Goal: Task Accomplishment & Management: Use online tool/utility

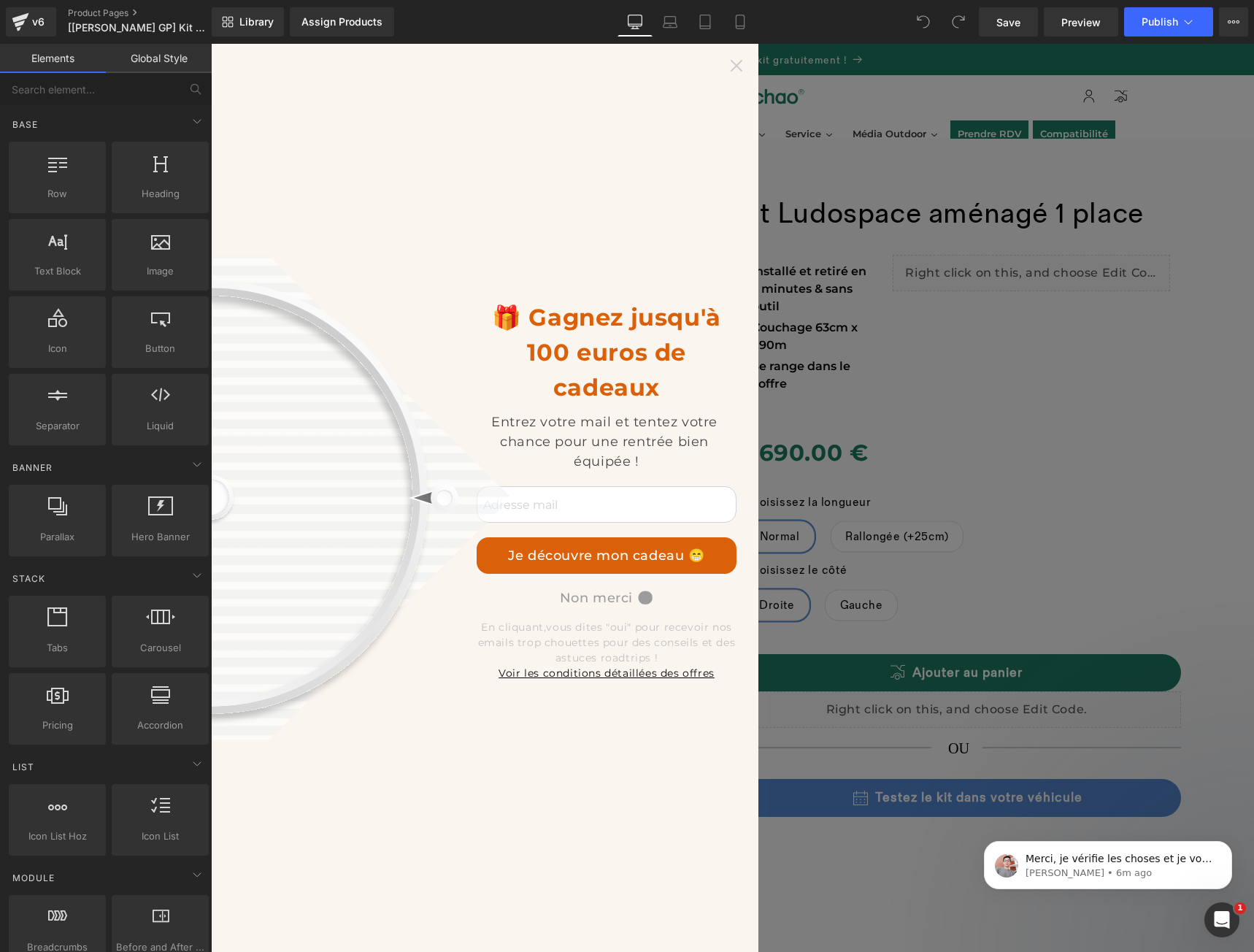
click at [736, 65] on icon at bounding box center [737, 66] width 12 height 12
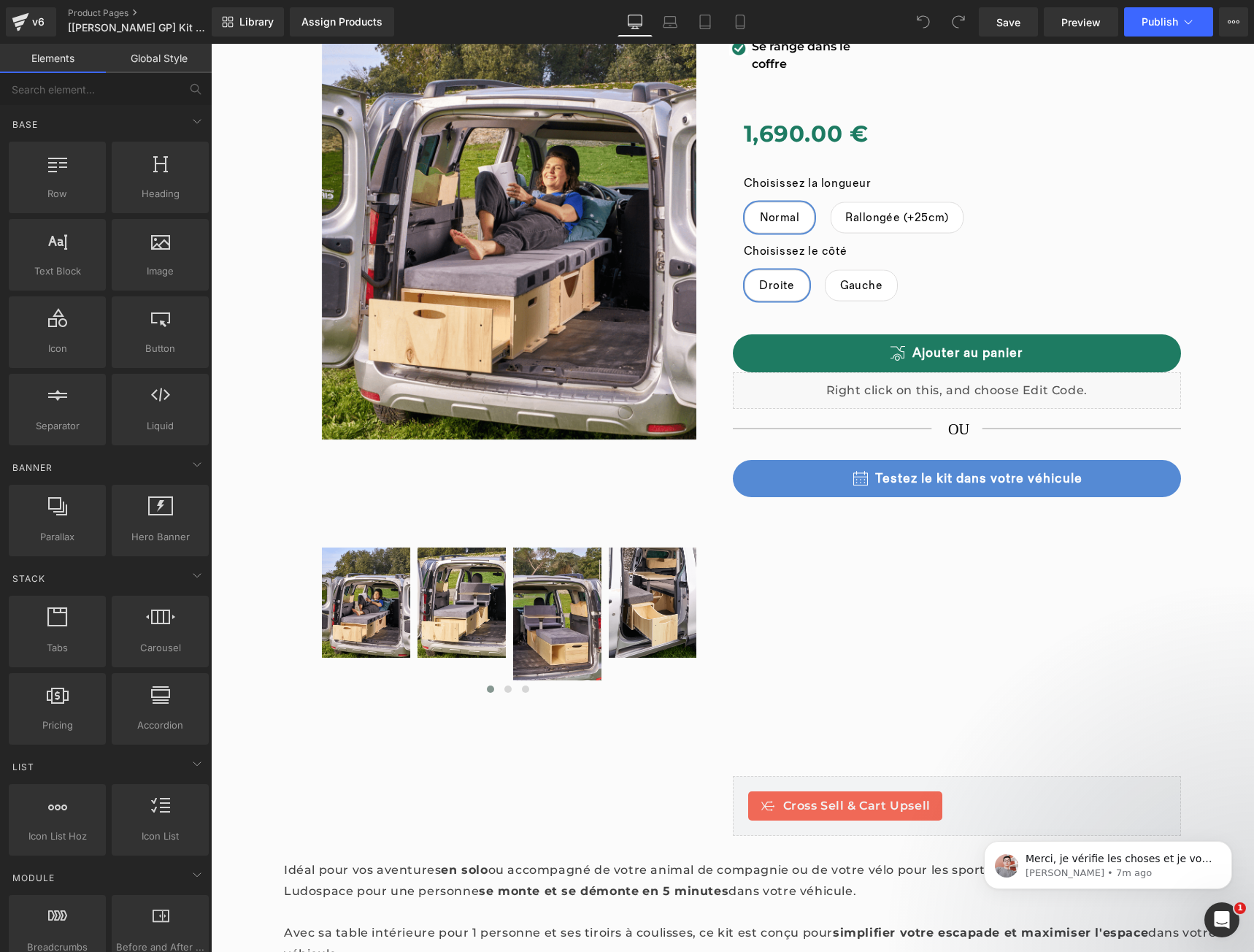
scroll to position [195, 0]
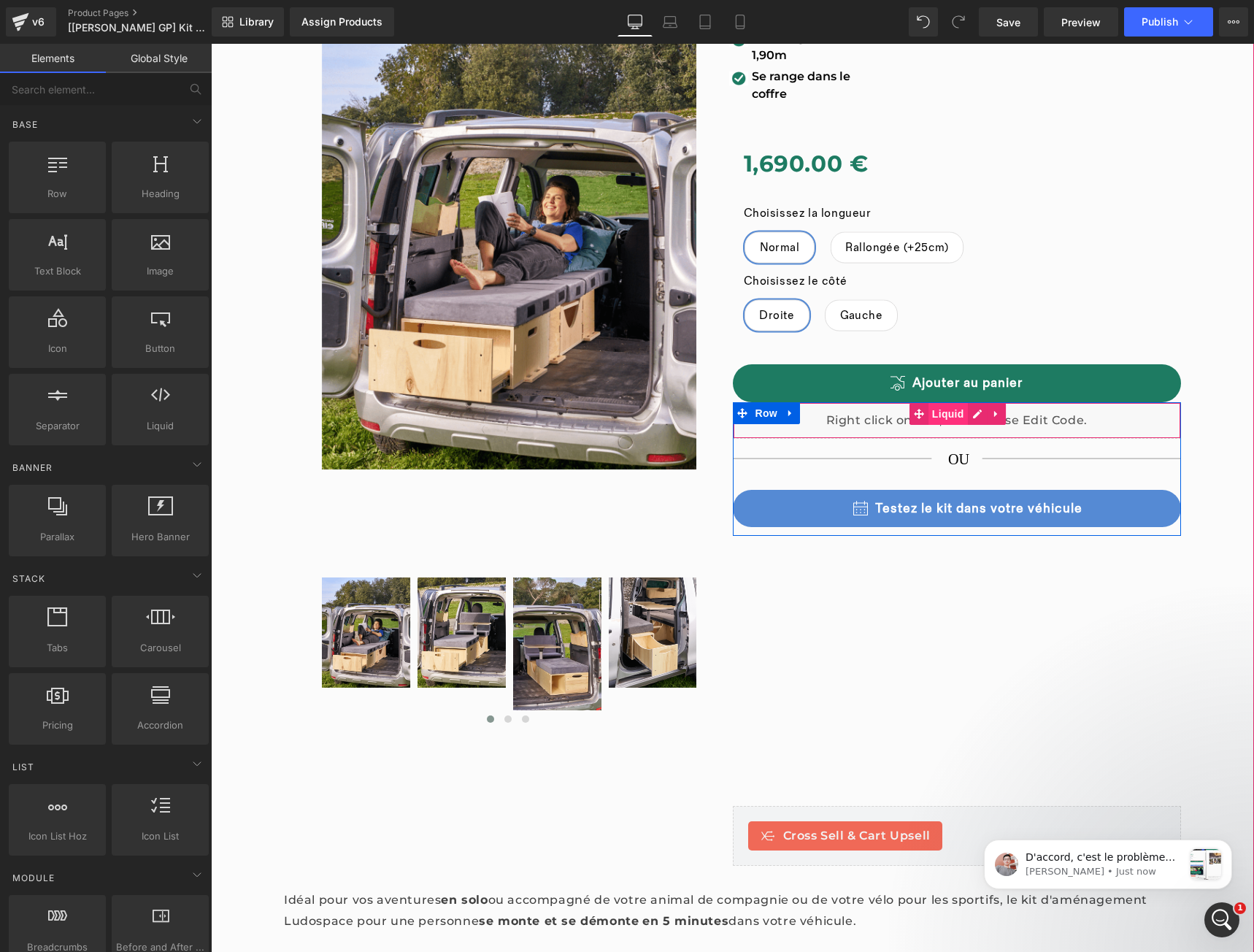
click at [948, 417] on span "Liquid" at bounding box center [948, 414] width 39 height 22
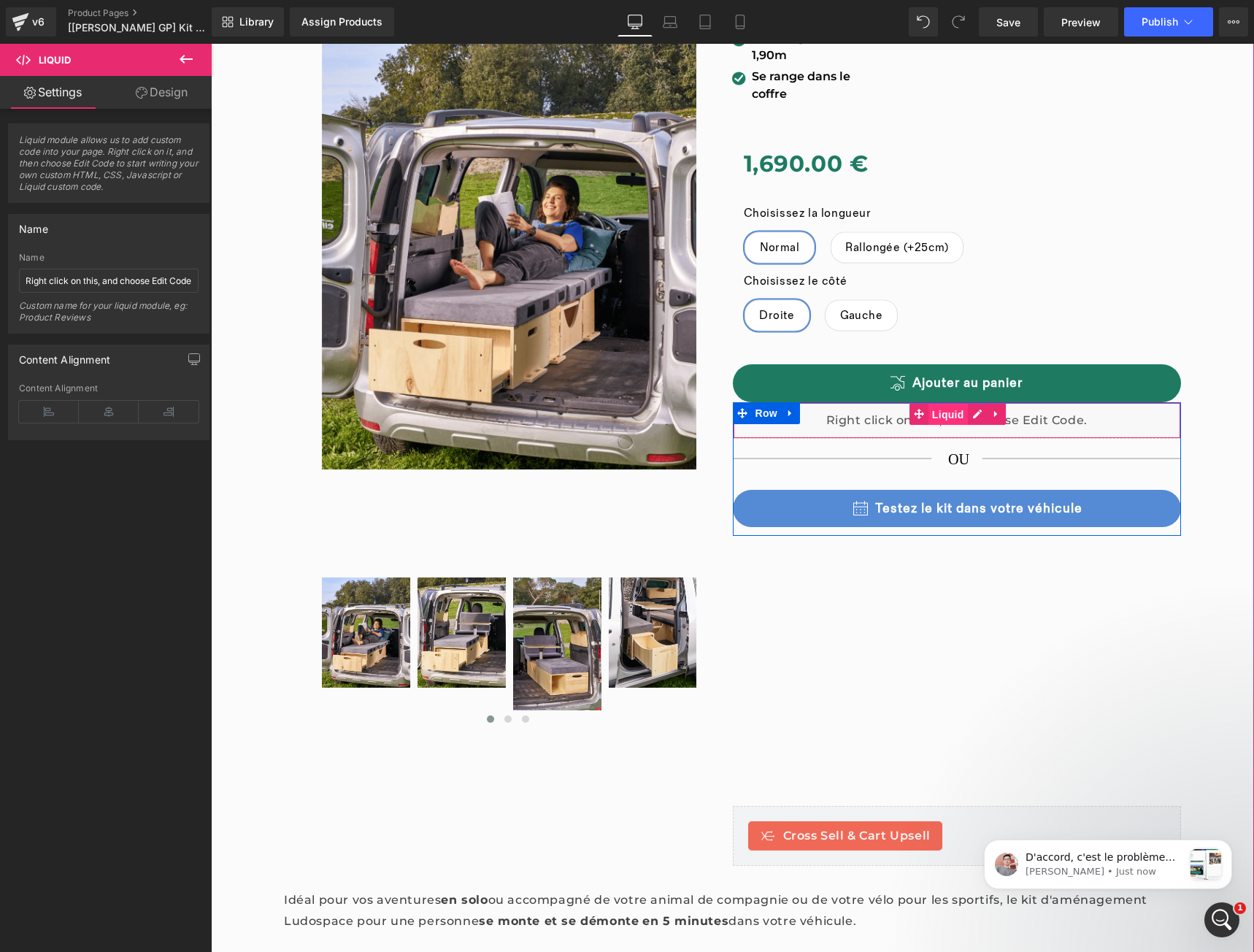
click at [933, 415] on span "Liquid" at bounding box center [948, 415] width 39 height 22
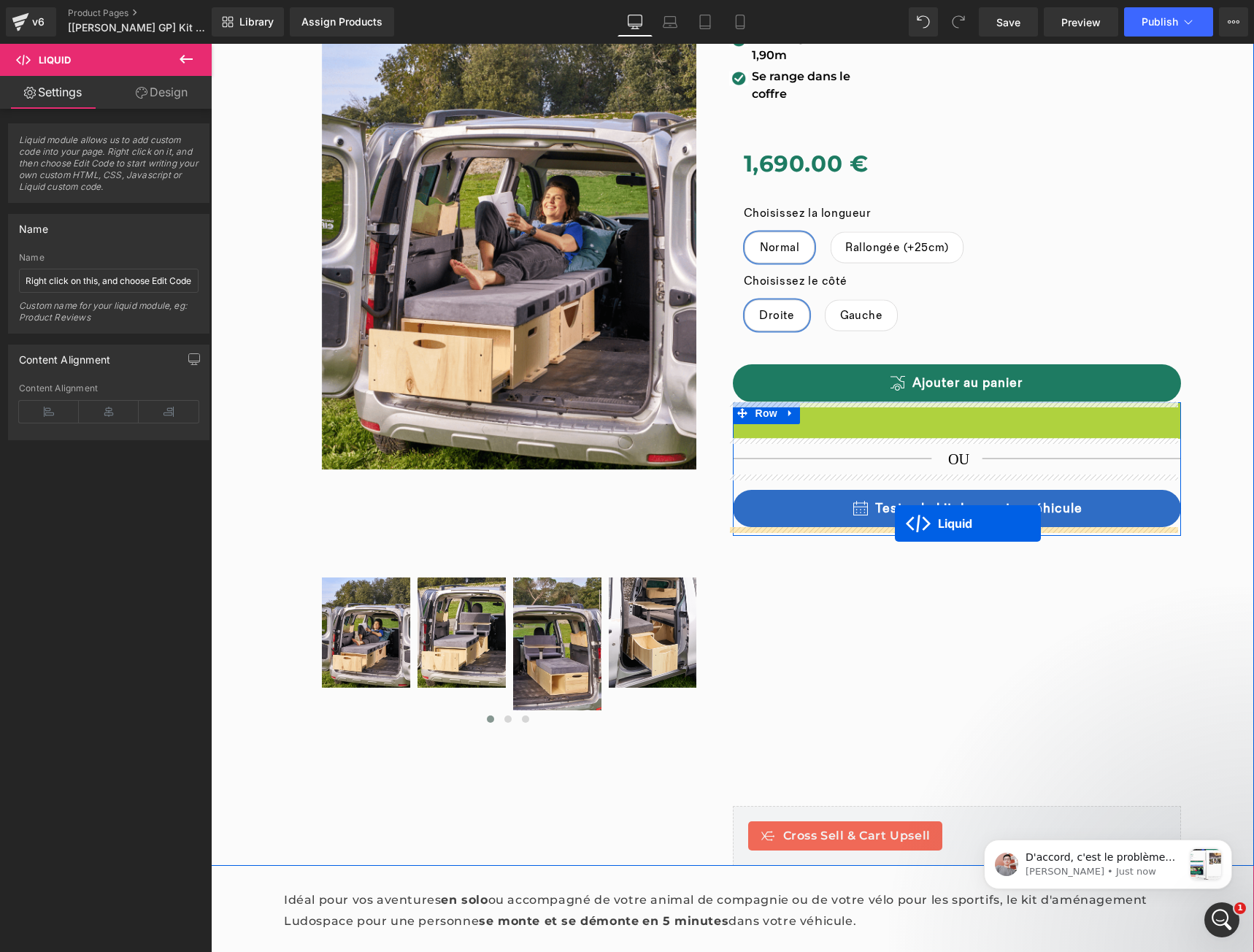
drag, startPoint x: 914, startPoint y: 473, endPoint x: 895, endPoint y: 523, distance: 53.5
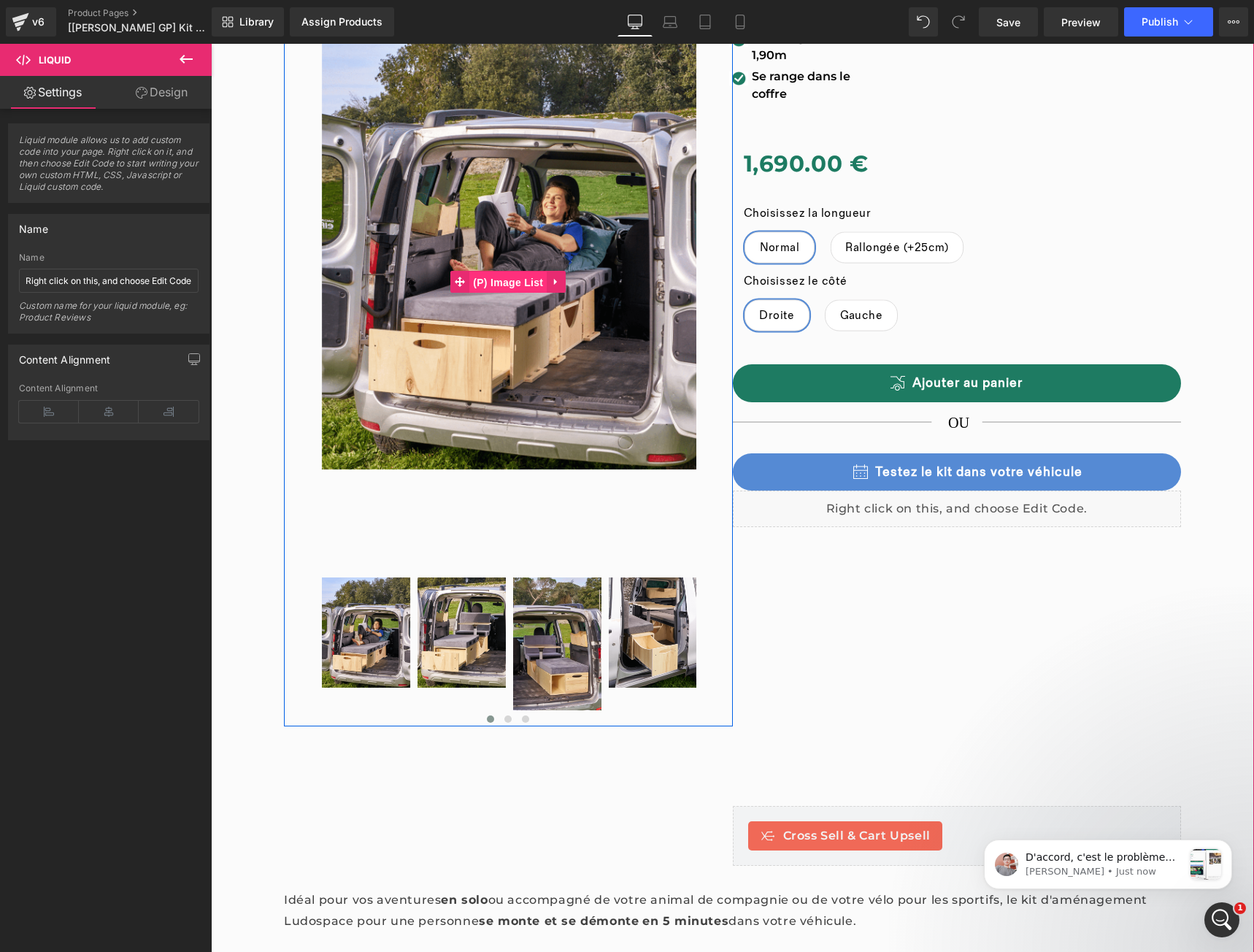
click at [487, 280] on div at bounding box center [509, 282] width 376 height 567
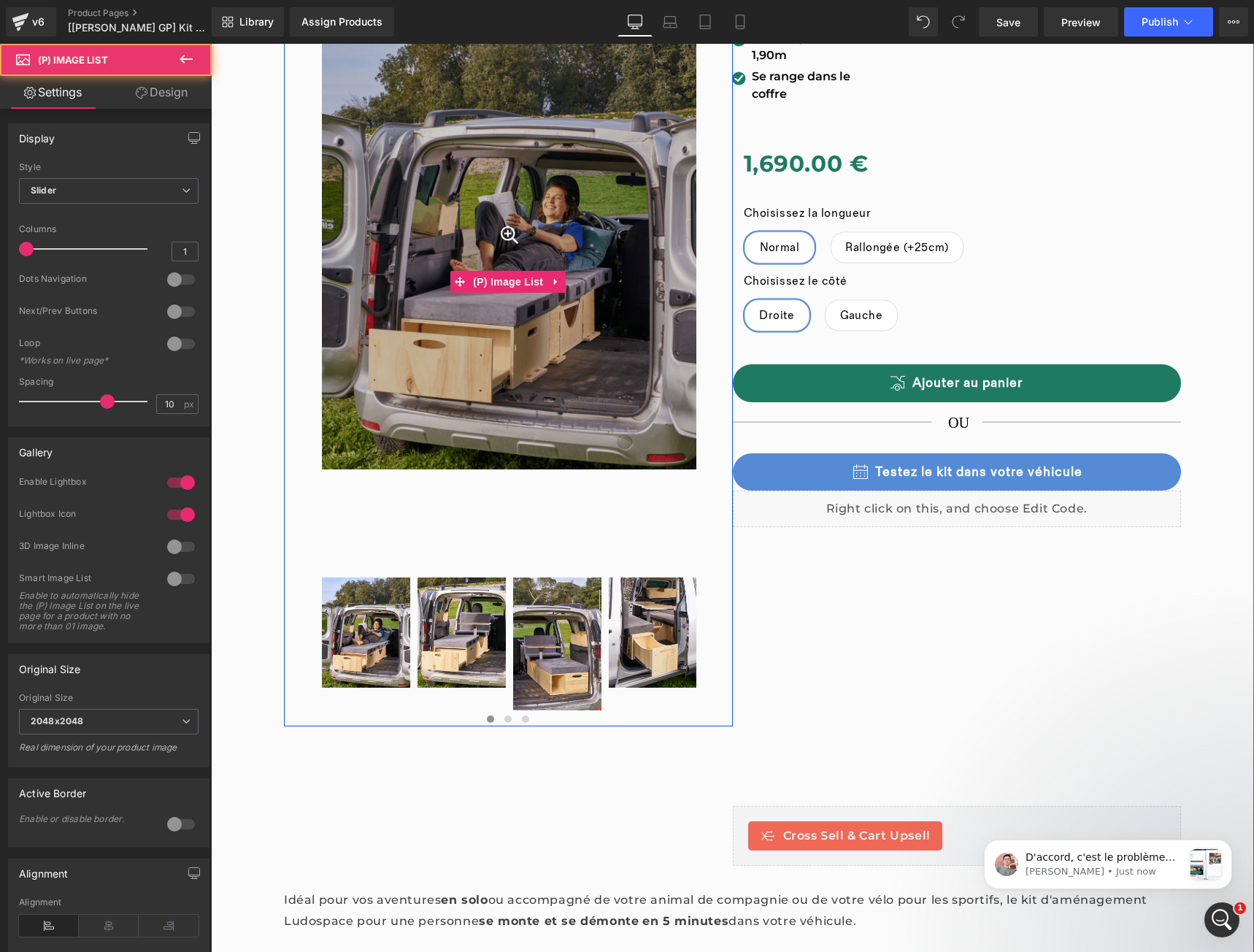
scroll to position [0, 0]
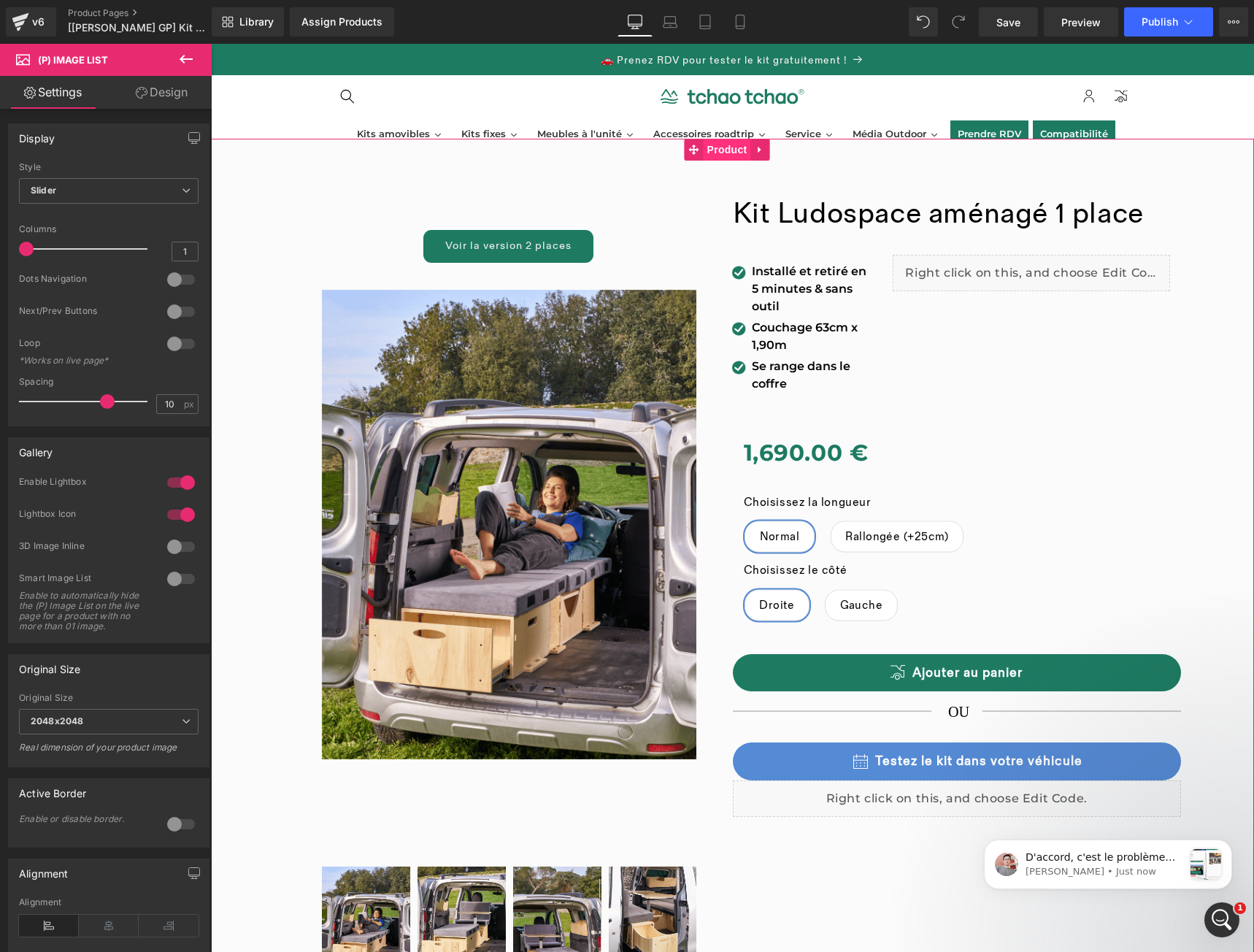
click at [708, 154] on div "Kit Ludospace 1 place Heading Image Installé et retiré en 5 minutes & sans outi…" at bounding box center [733, 776] width 1043 height 1275
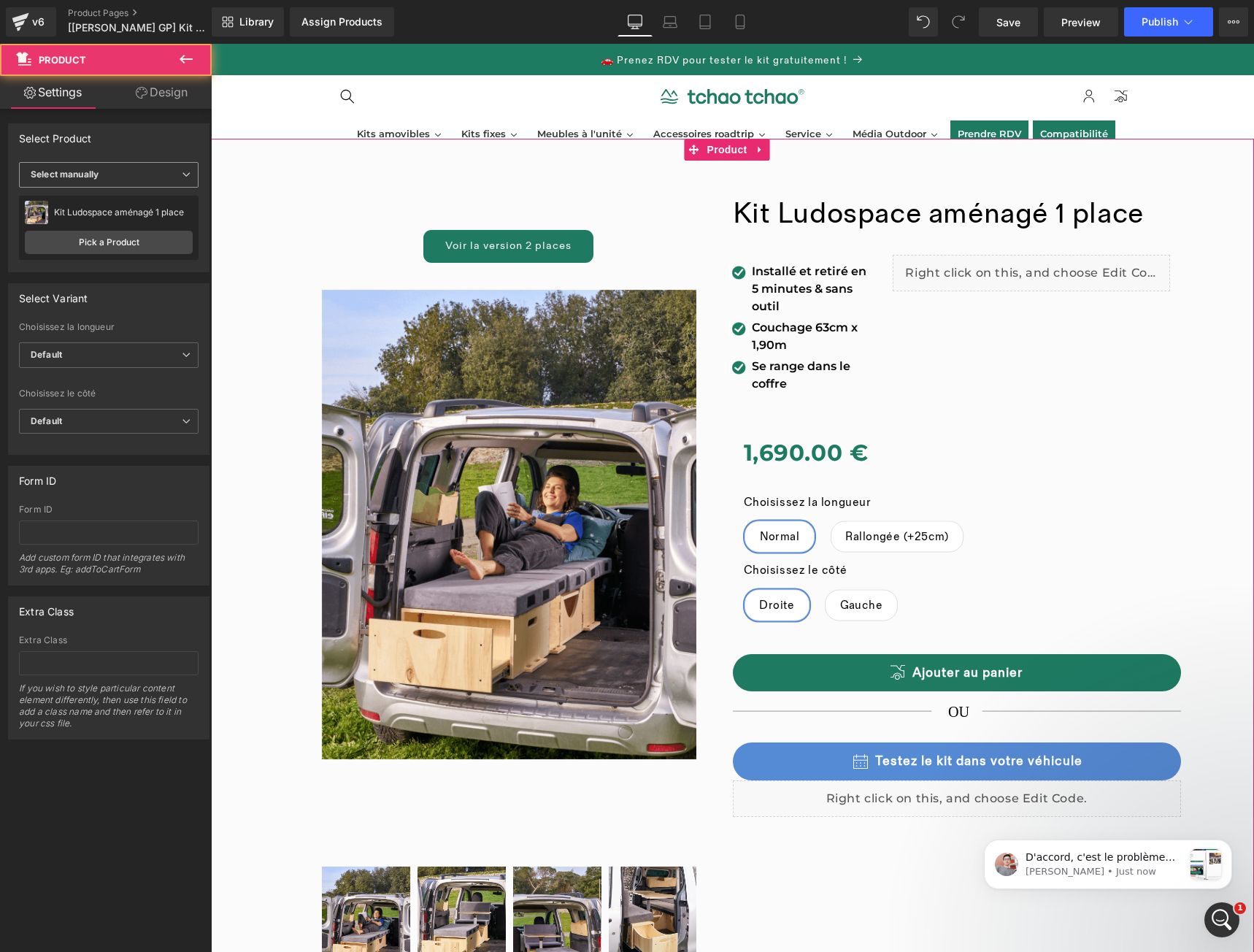
click at [157, 174] on span "Select manually" at bounding box center [109, 175] width 180 height 25
click at [157, 174] on span "Select manually" at bounding box center [106, 175] width 174 height 25
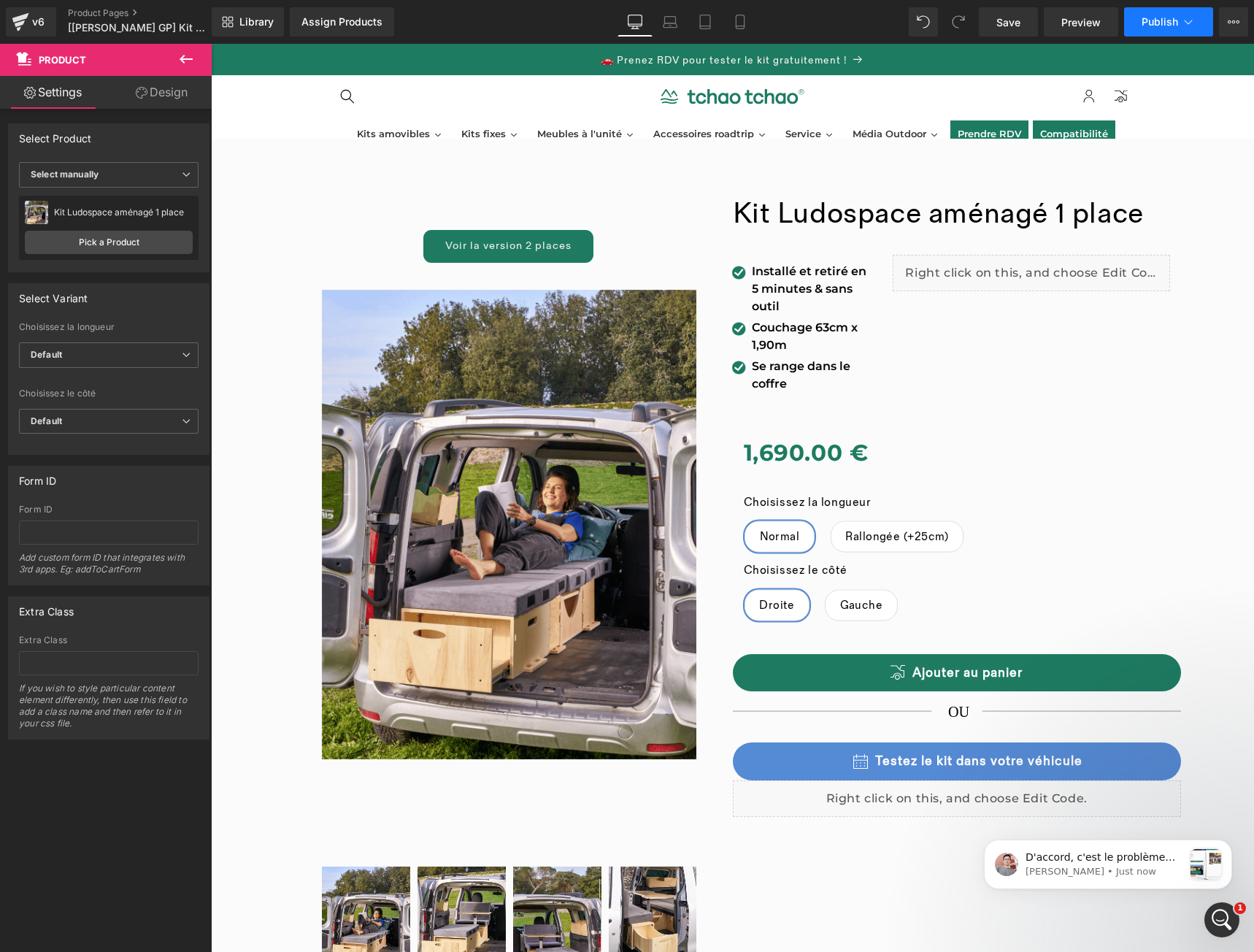
click at [1137, 18] on button "Publish" at bounding box center [1168, 22] width 89 height 29
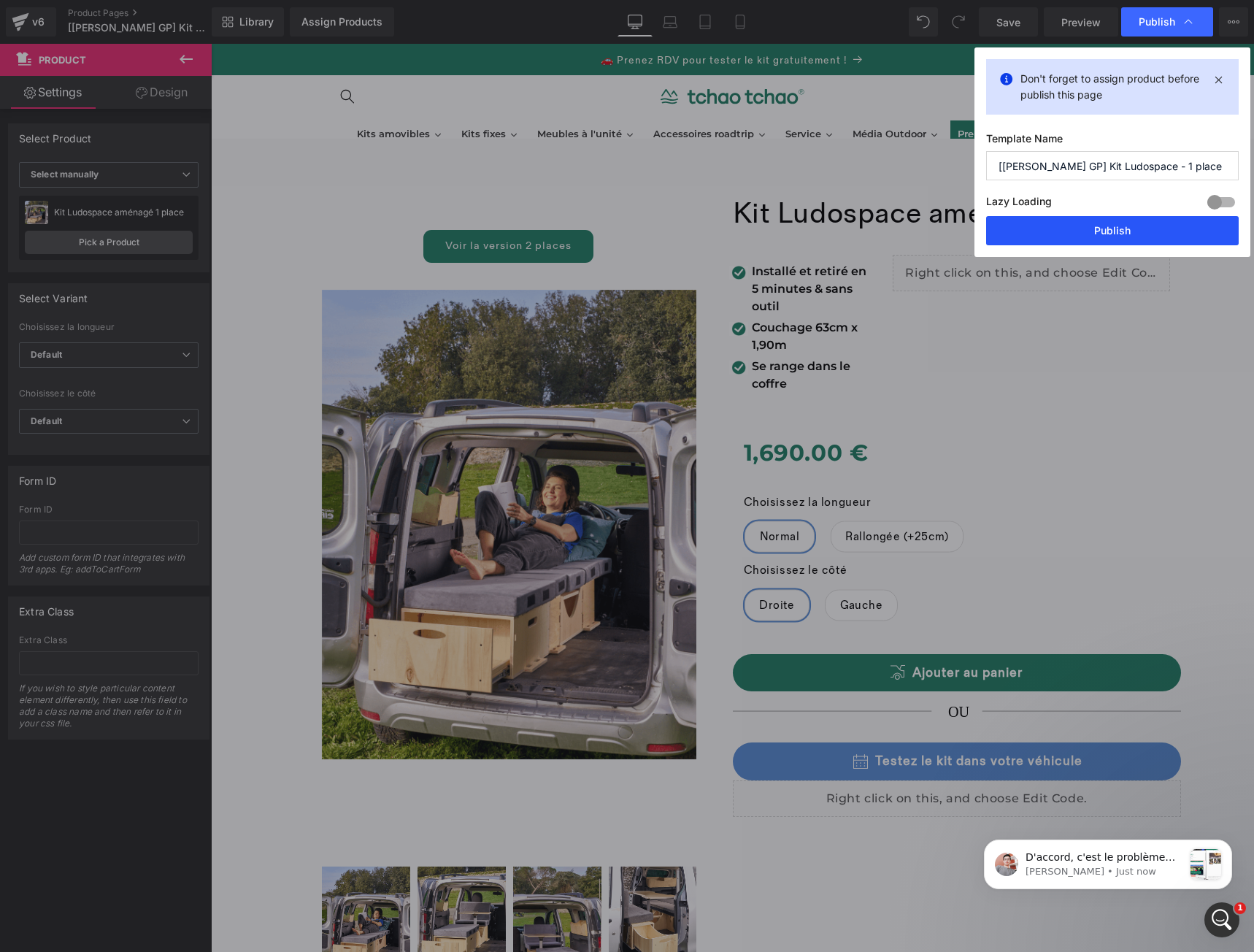
click at [1103, 233] on button "Publish" at bounding box center [1112, 231] width 252 height 29
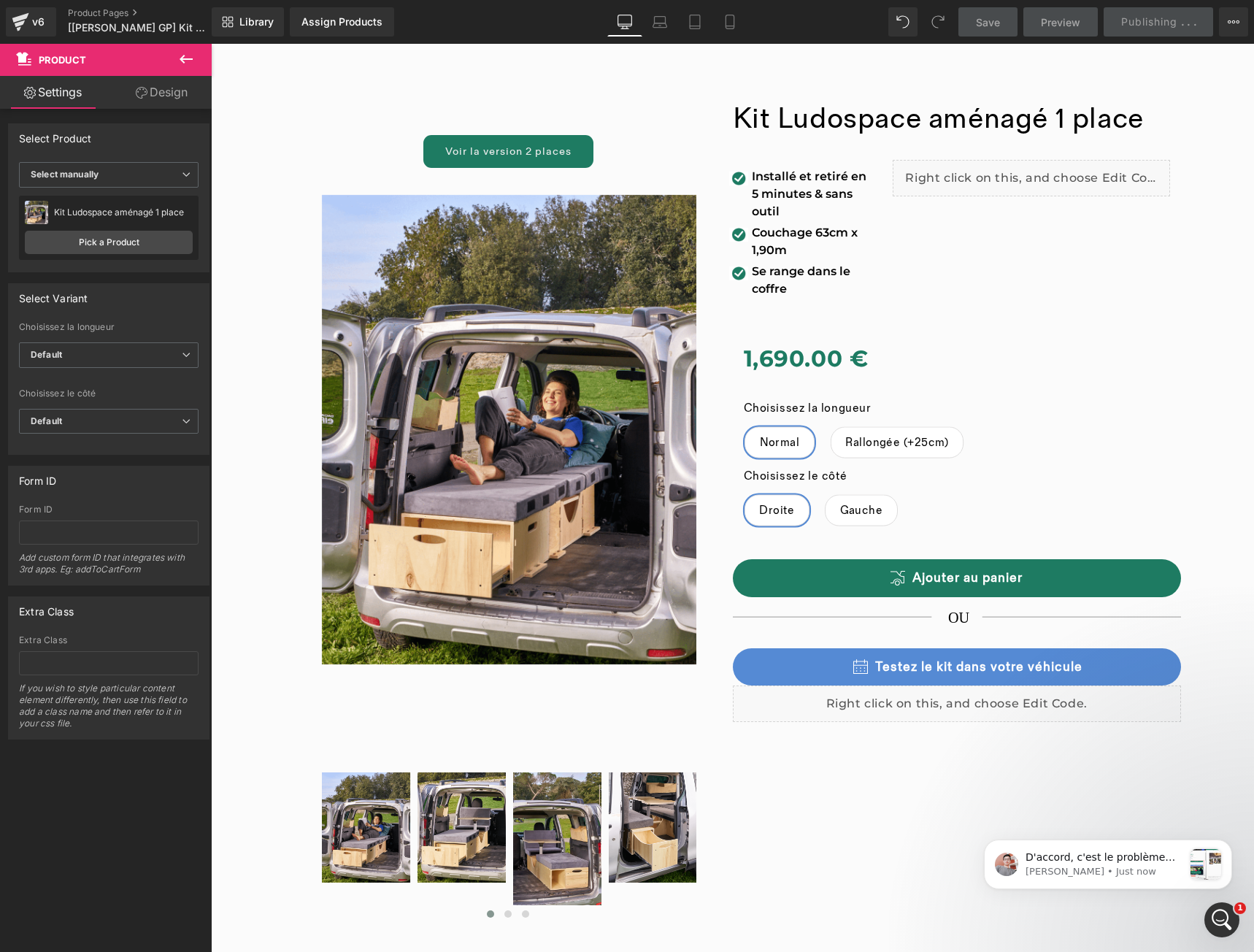
scroll to position [195, 0]
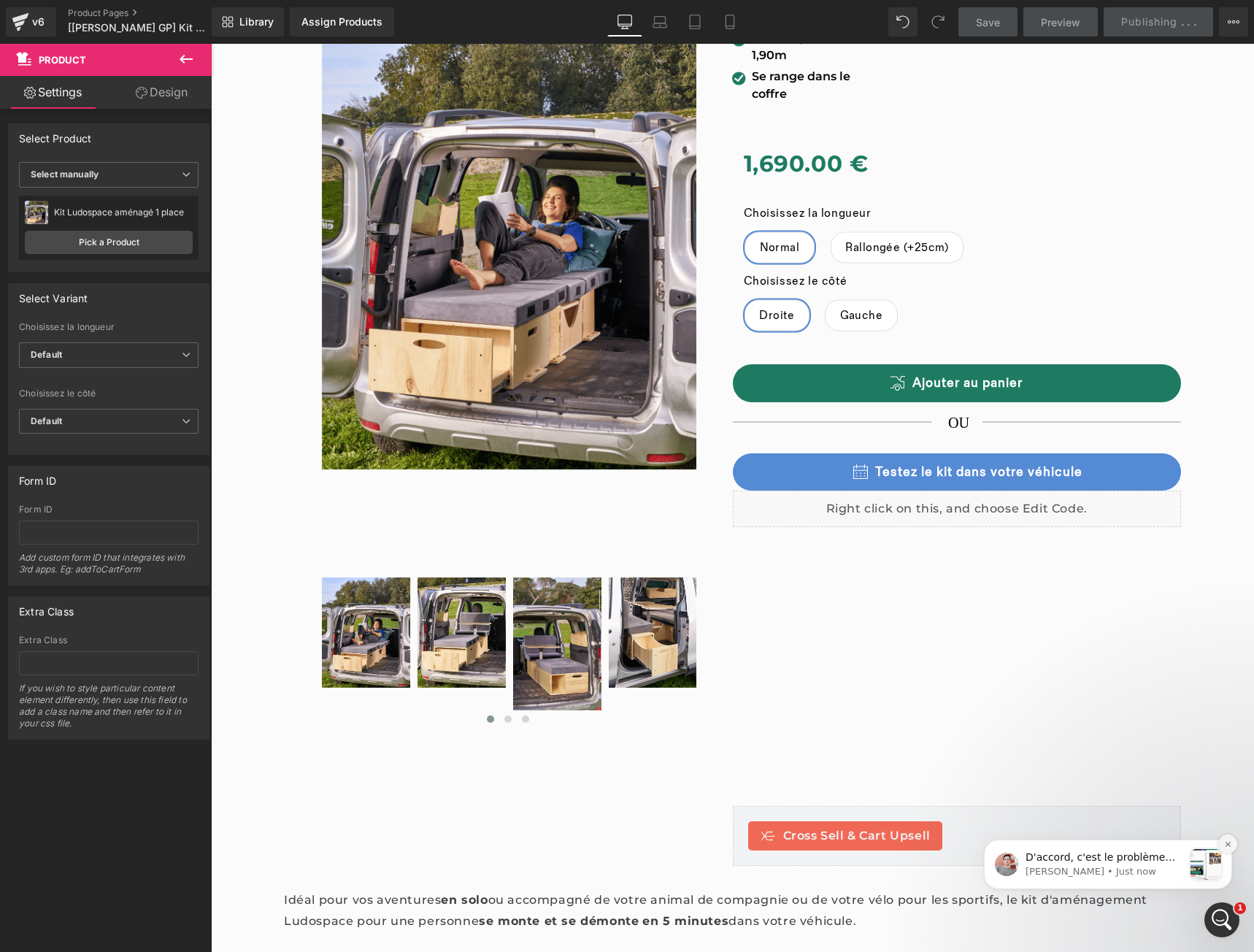
click at [1231, 846] on icon "Dismiss notification" at bounding box center [1228, 844] width 8 height 8
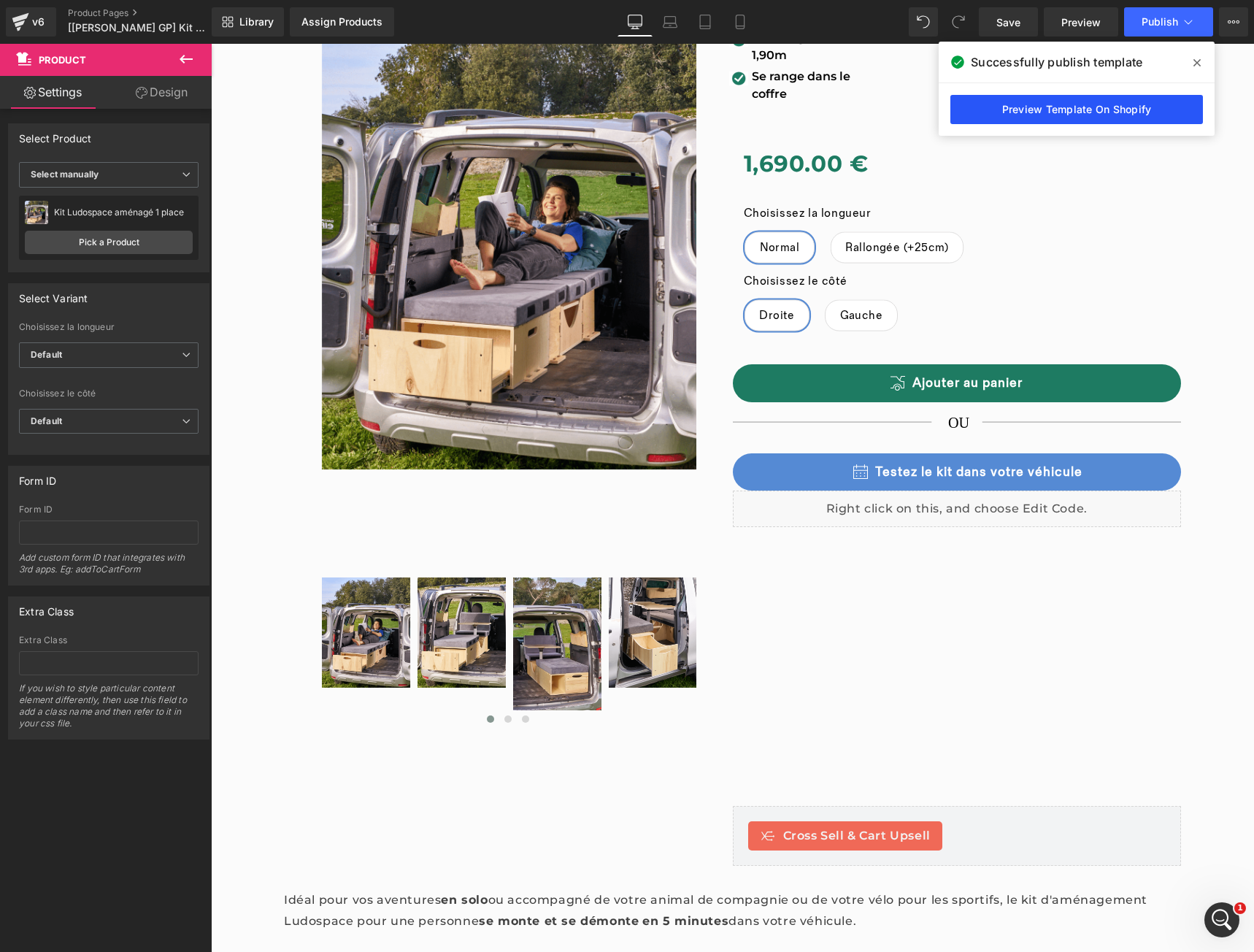
drag, startPoint x: 985, startPoint y: 111, endPoint x: 599, endPoint y: 19, distance: 396.8
click at [985, 111] on link "Preview Template On Shopify" at bounding box center [1076, 110] width 252 height 29
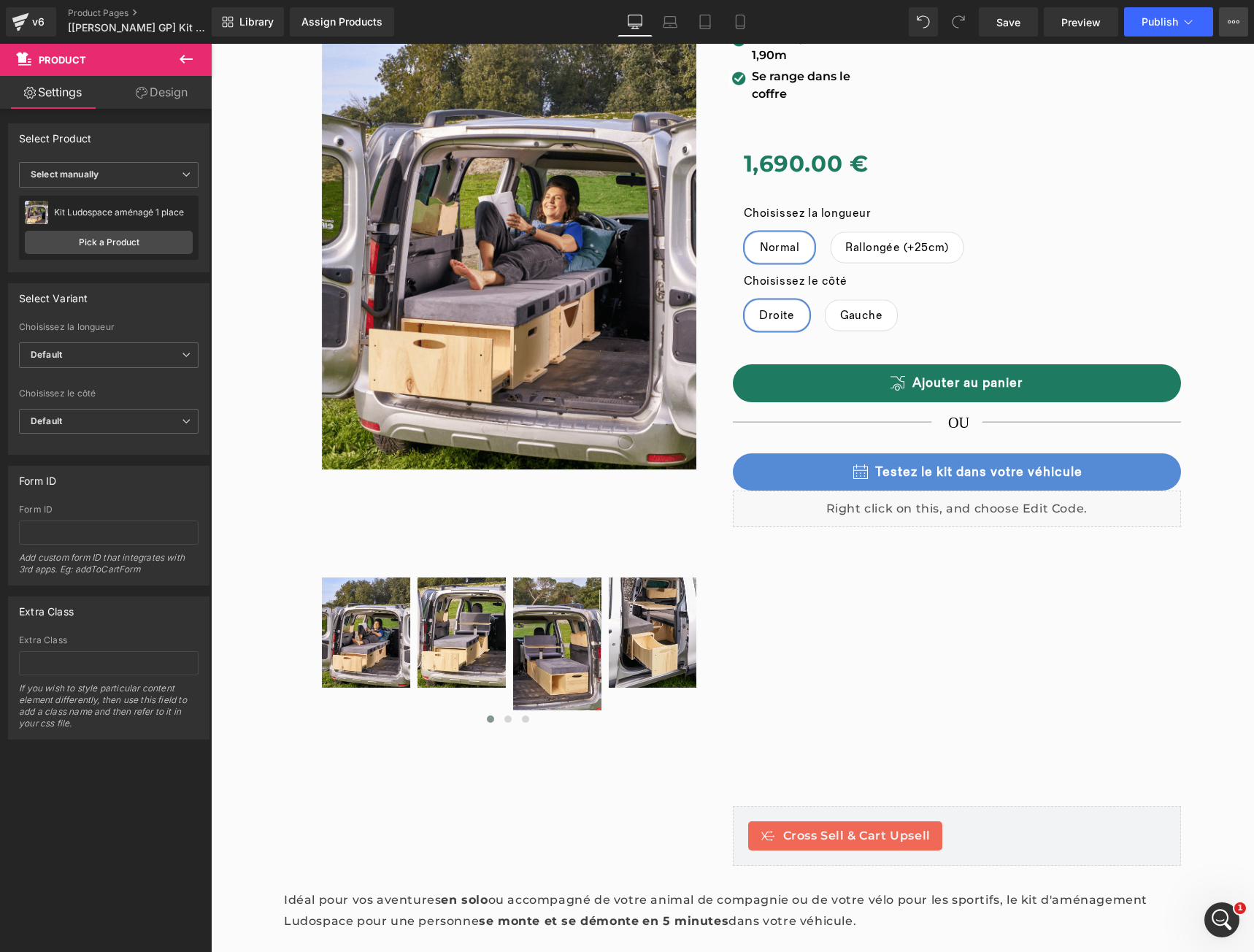
click at [1237, 27] on button "View Live Page View with current Template Save Template to Library Schedule Pub…" at bounding box center [1233, 22] width 29 height 29
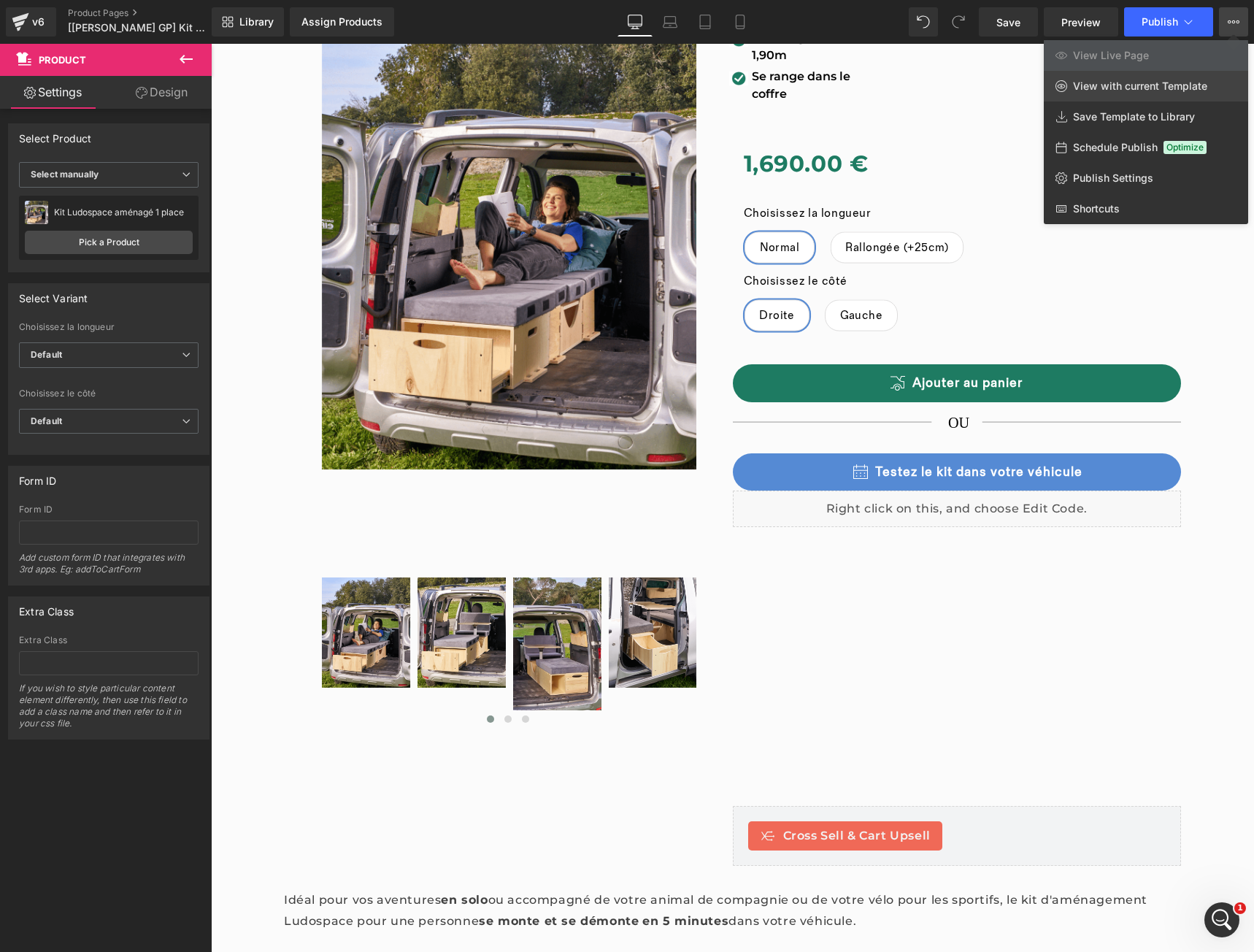
click at [1142, 90] on span "View with current Template" at bounding box center [1140, 85] width 134 height 13
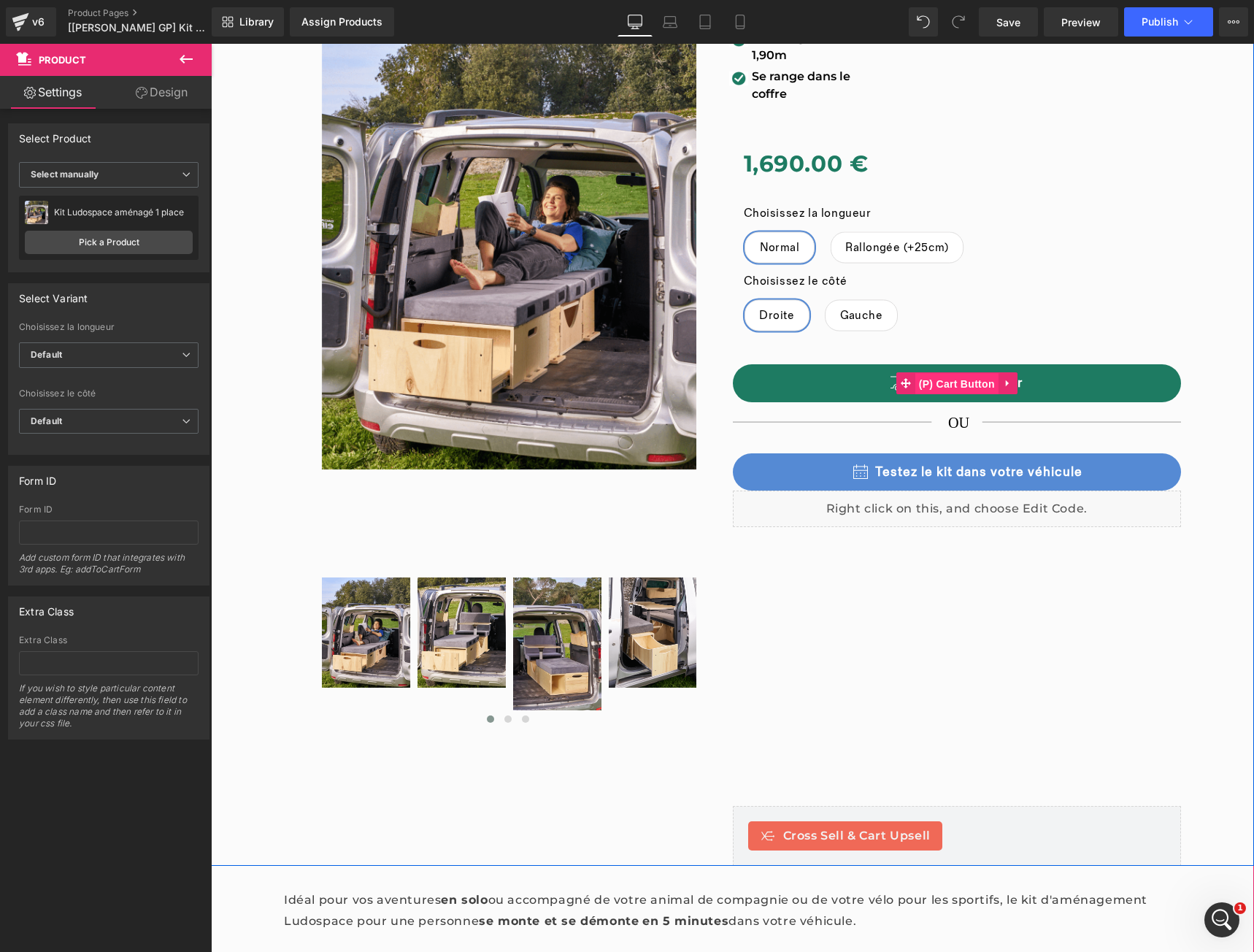
click at [938, 381] on div "Ajouter au panier (P) Cart Button" at bounding box center [957, 383] width 449 height 38
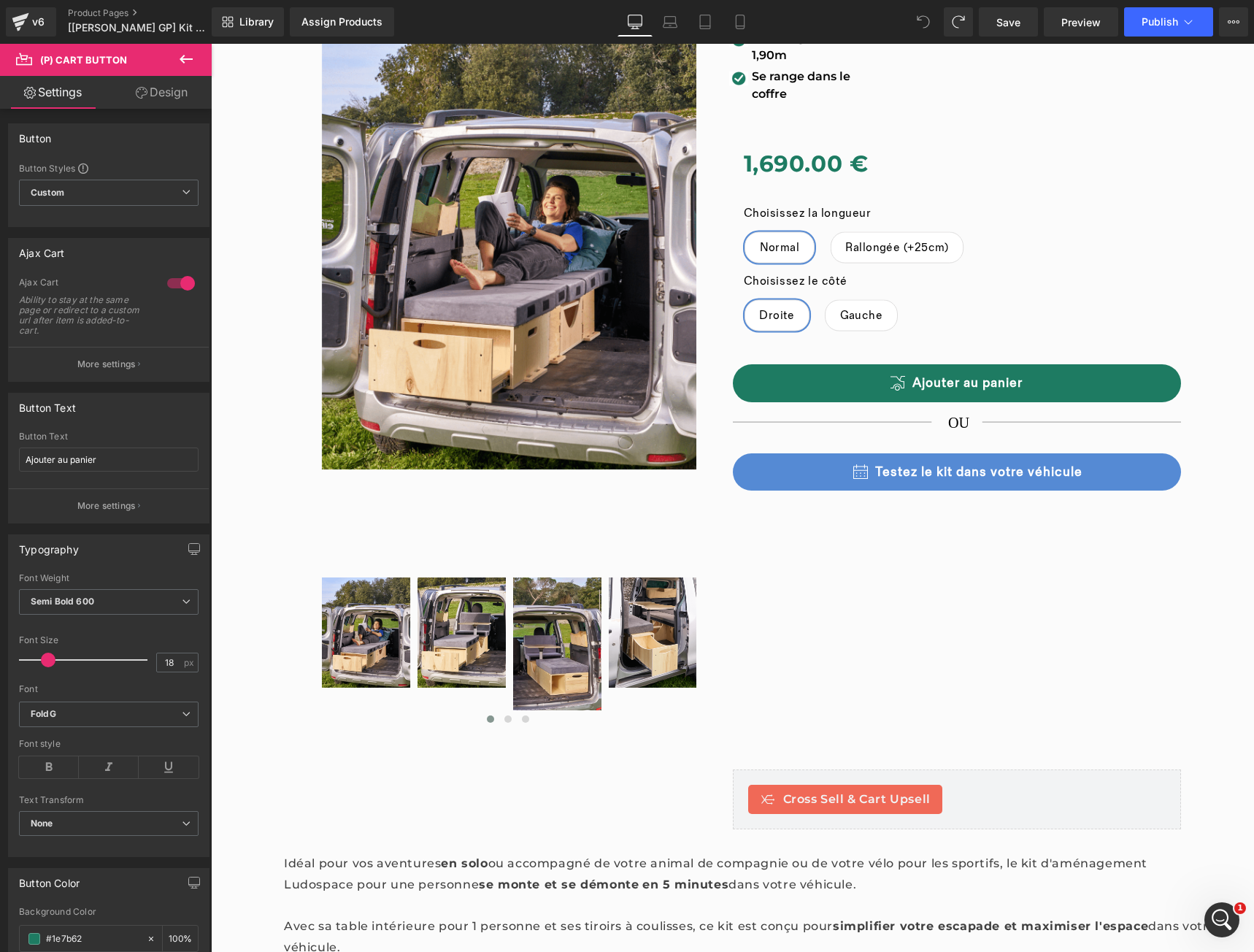
click at [922, 19] on icon at bounding box center [922, 22] width 13 height 13
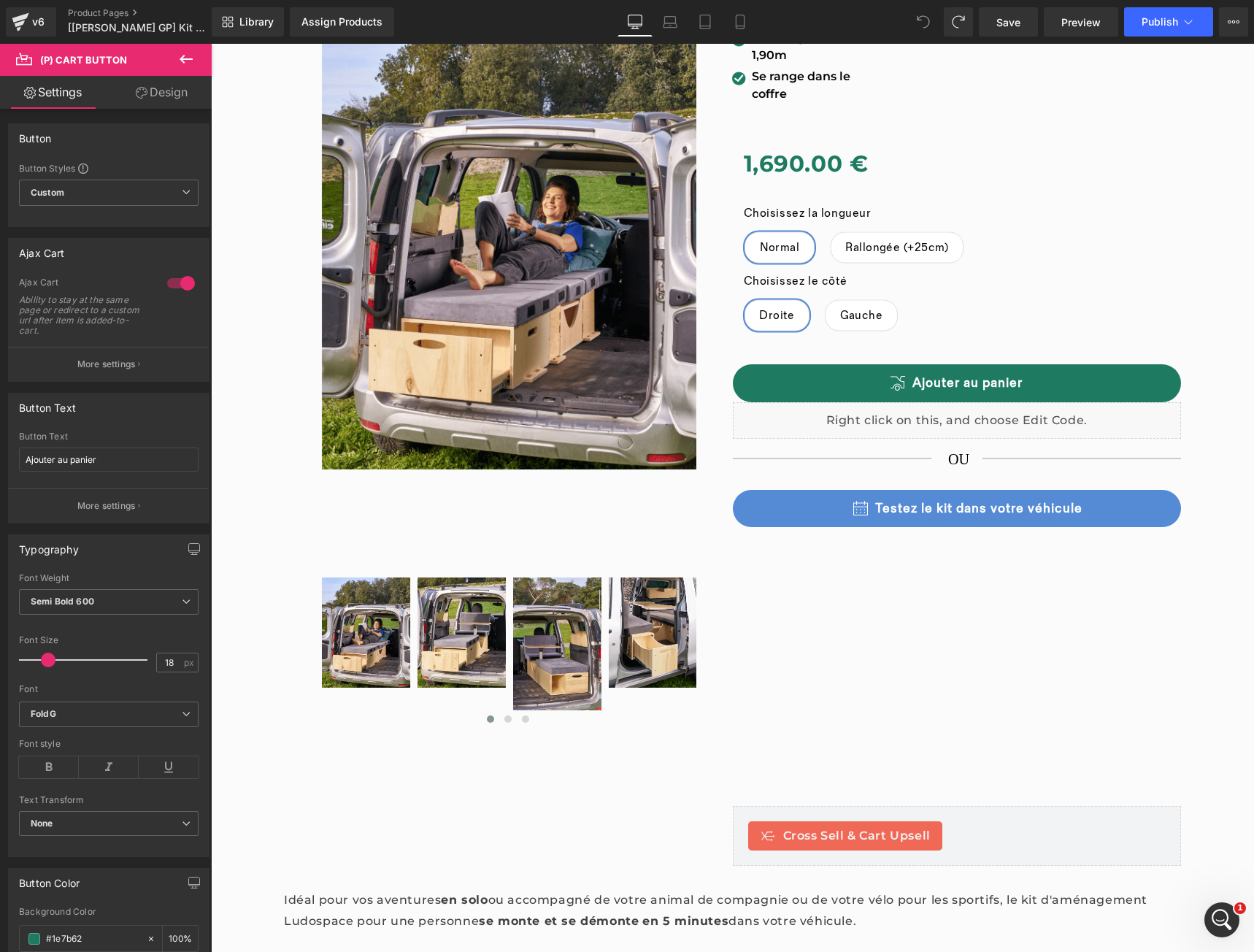
click at [922, 19] on icon at bounding box center [922, 22] width 13 height 13
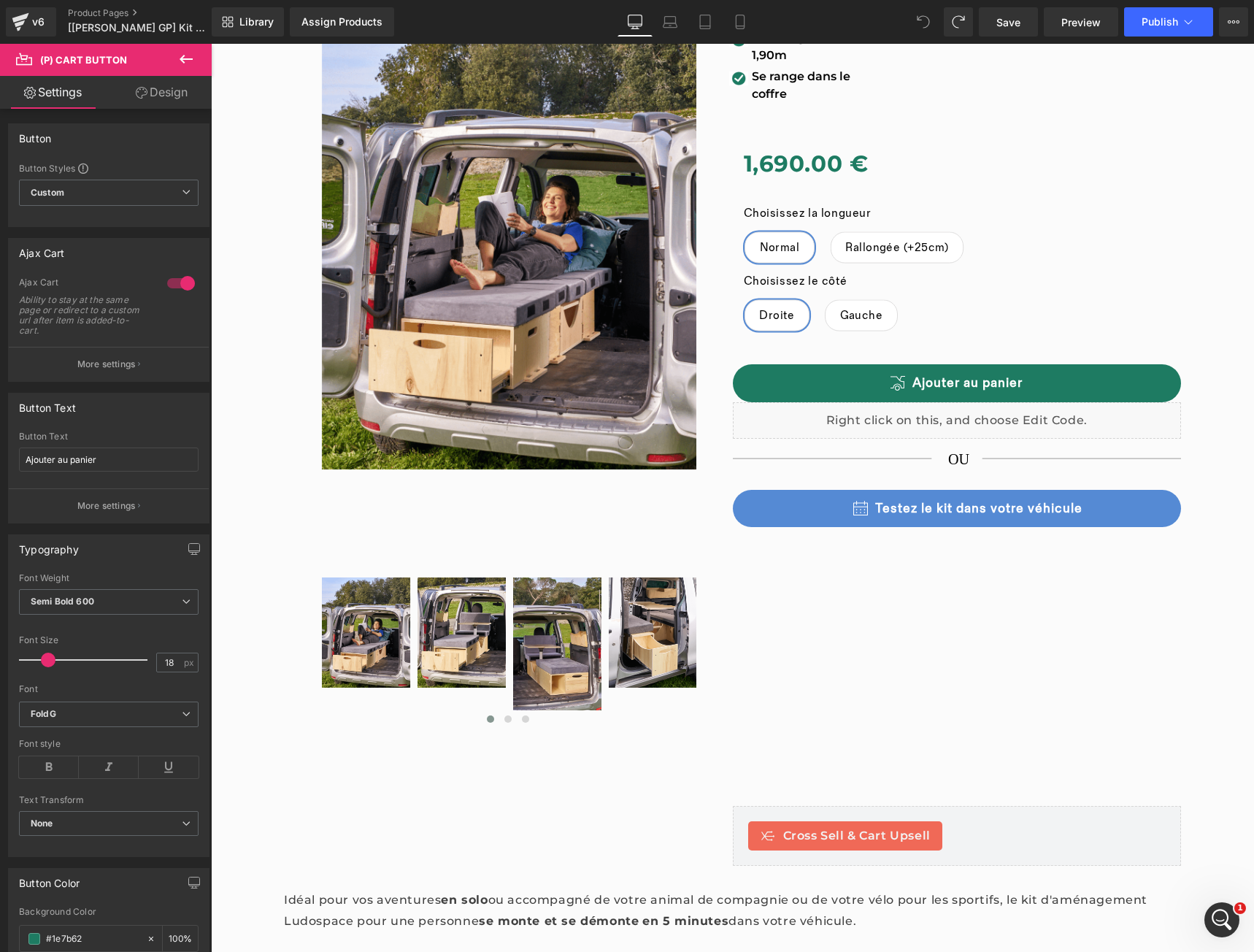
drag, startPoint x: 922, startPoint y: 20, endPoint x: 725, endPoint y: 12, distance: 197.2
click at [922, 19] on icon at bounding box center [922, 22] width 13 height 13
click at [1145, 24] on span "Publish" at bounding box center [1159, 22] width 36 height 12
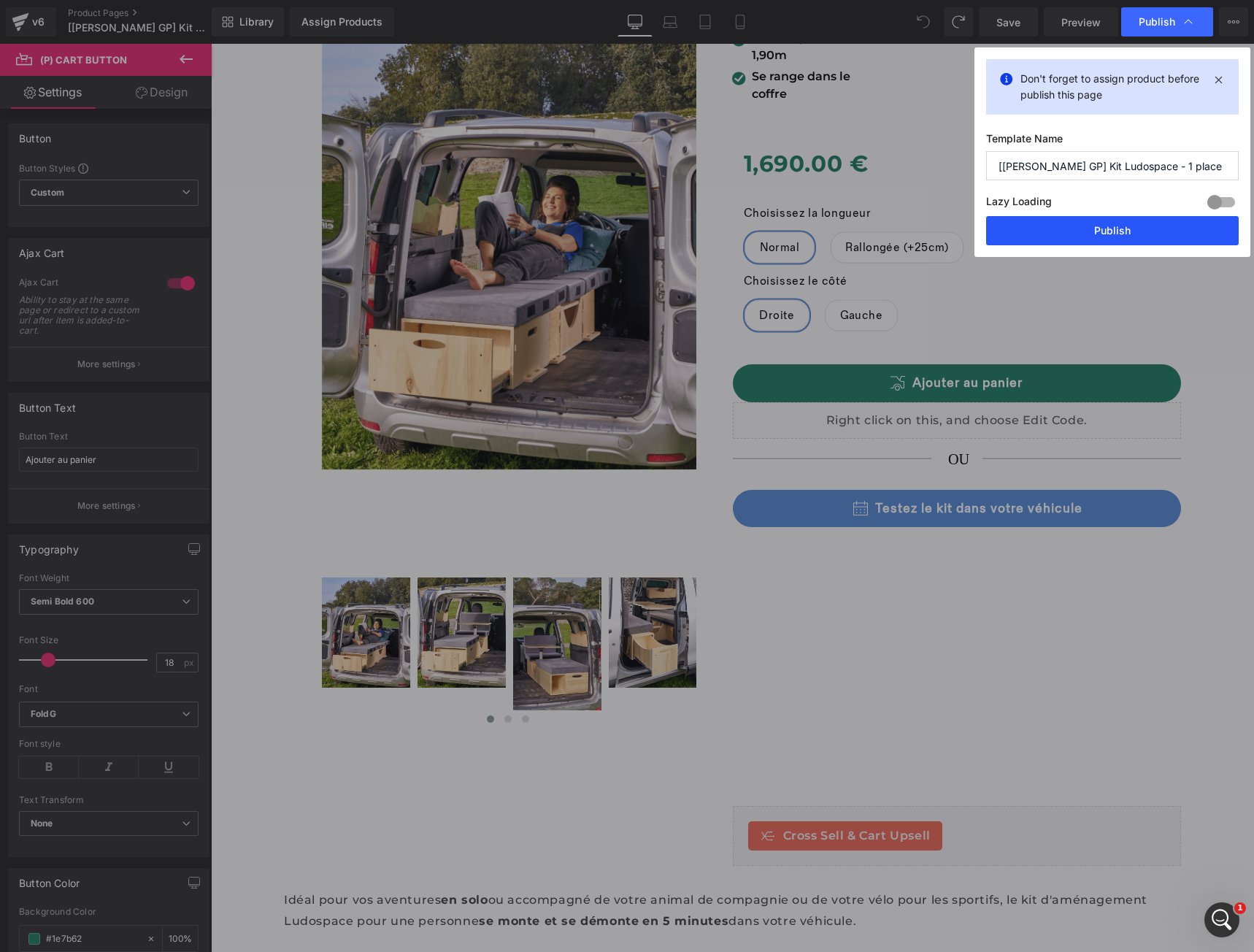
drag, startPoint x: 1090, startPoint y: 231, endPoint x: 843, endPoint y: 136, distance: 264.6
click at [1090, 231] on button "Publish" at bounding box center [1112, 231] width 252 height 29
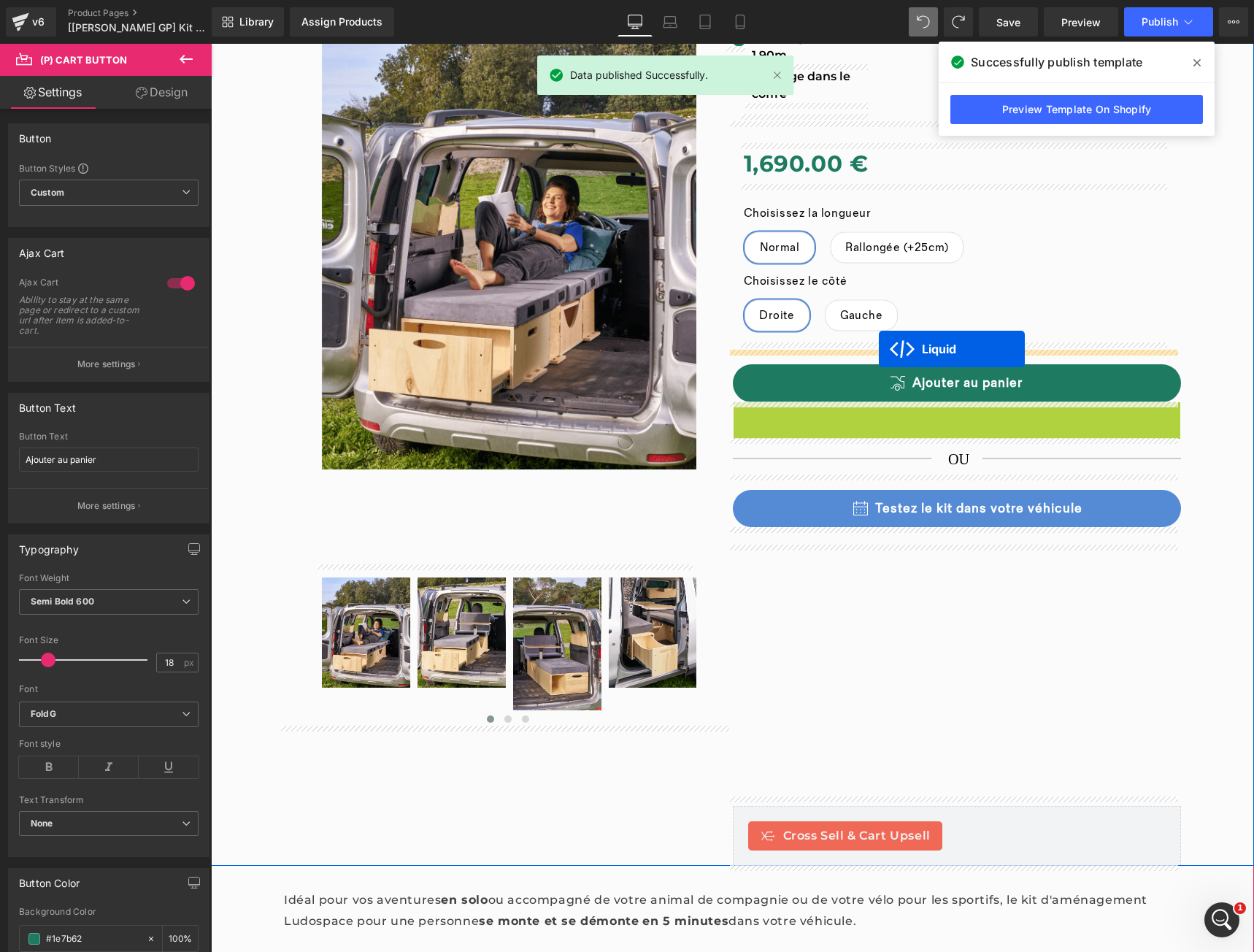
drag, startPoint x: 949, startPoint y: 416, endPoint x: 878, endPoint y: 349, distance: 97.6
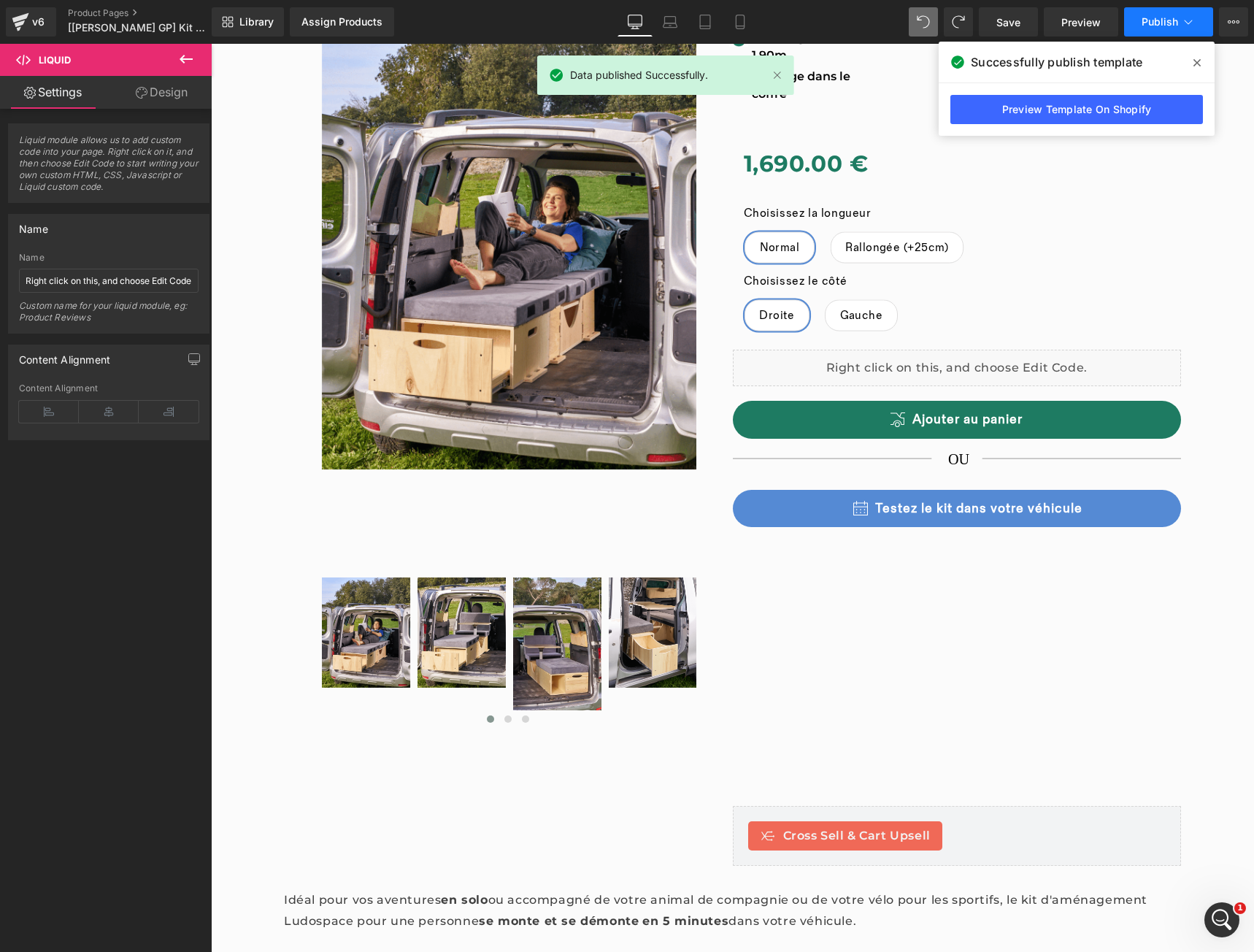
click at [1150, 28] on button "Publish" at bounding box center [1168, 22] width 89 height 29
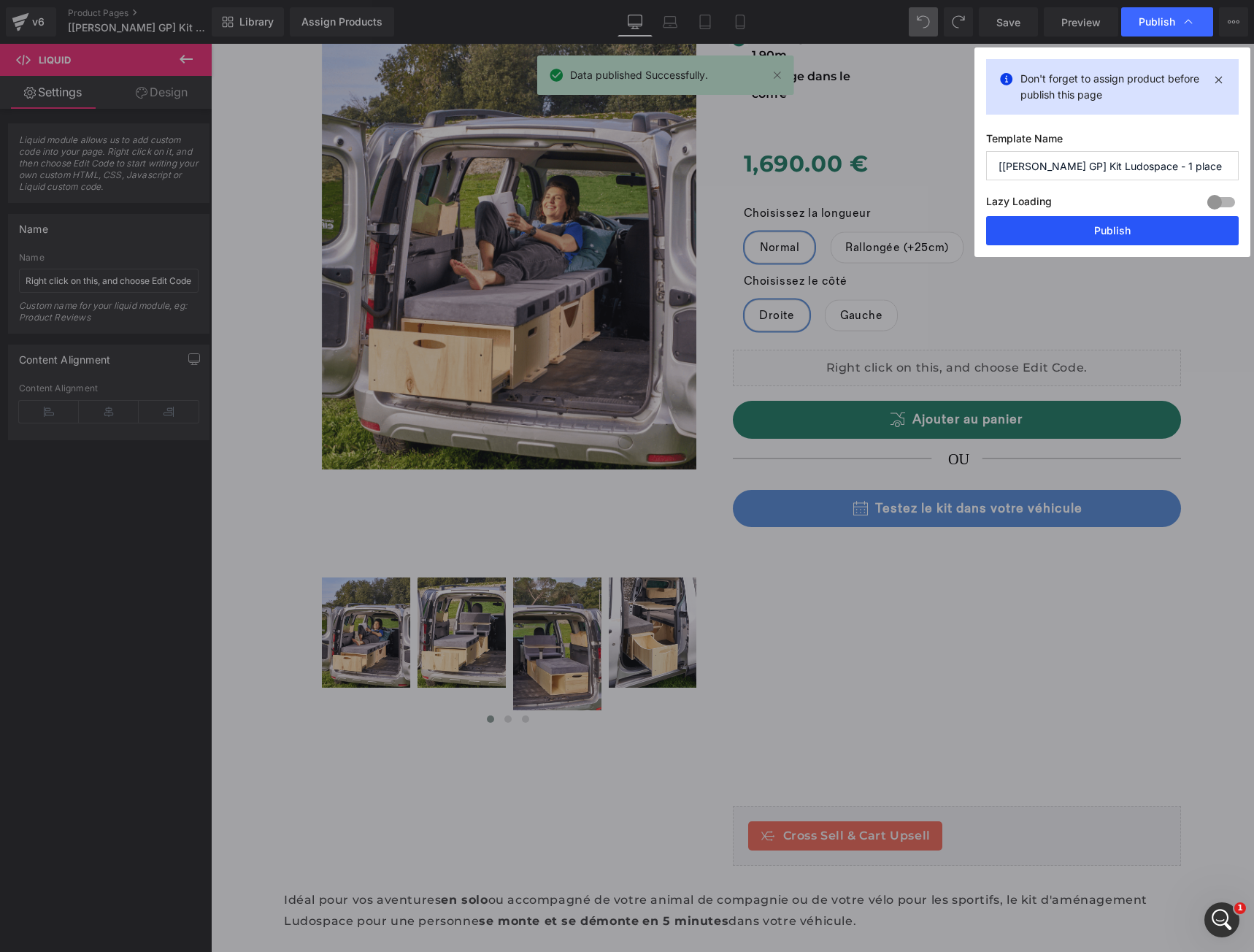
drag, startPoint x: 1081, startPoint y: 235, endPoint x: 637, endPoint y: 348, distance: 458.2
click at [1081, 235] on button "Publish" at bounding box center [1112, 231] width 252 height 29
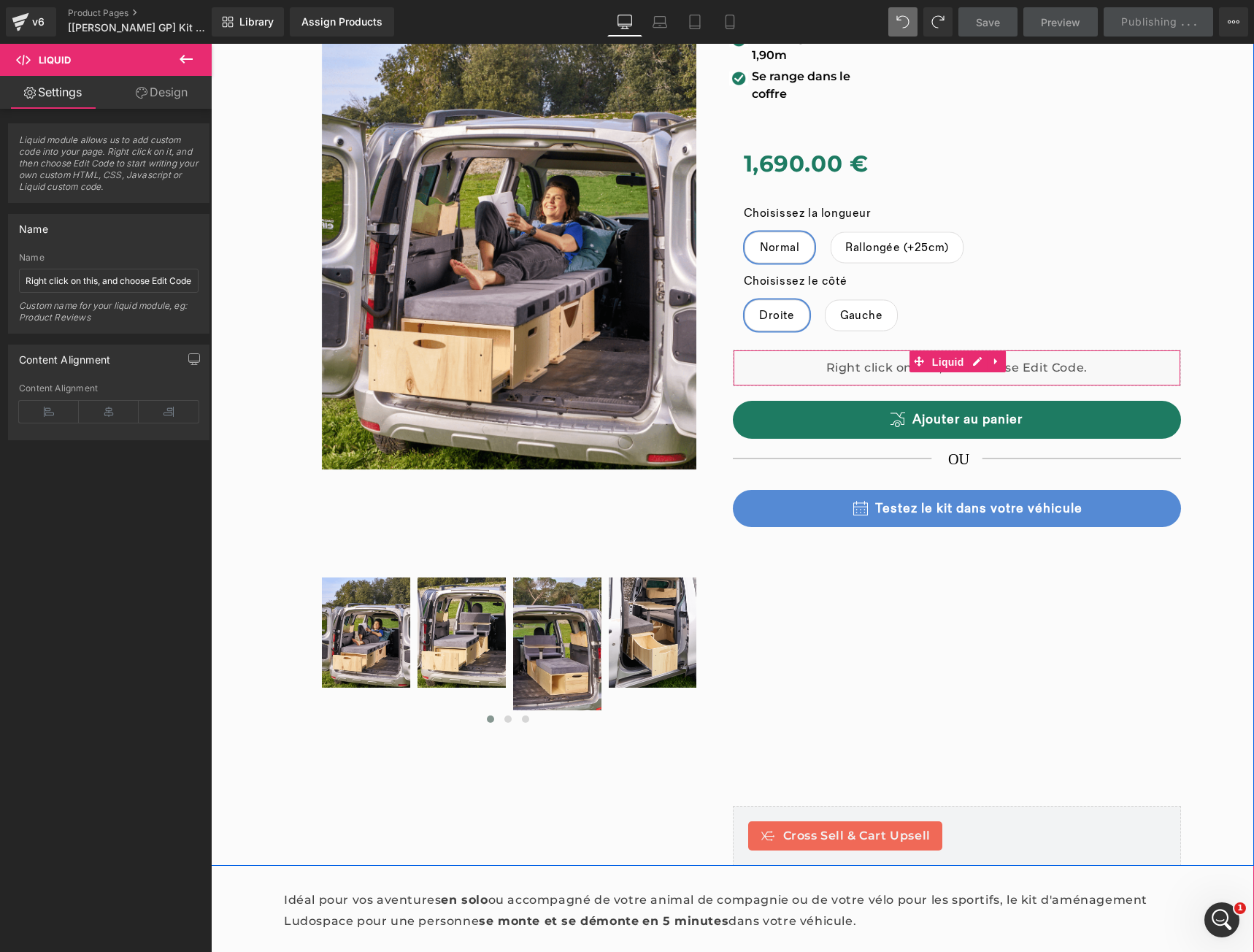
click at [944, 367] on span "Liquid" at bounding box center [948, 362] width 39 height 22
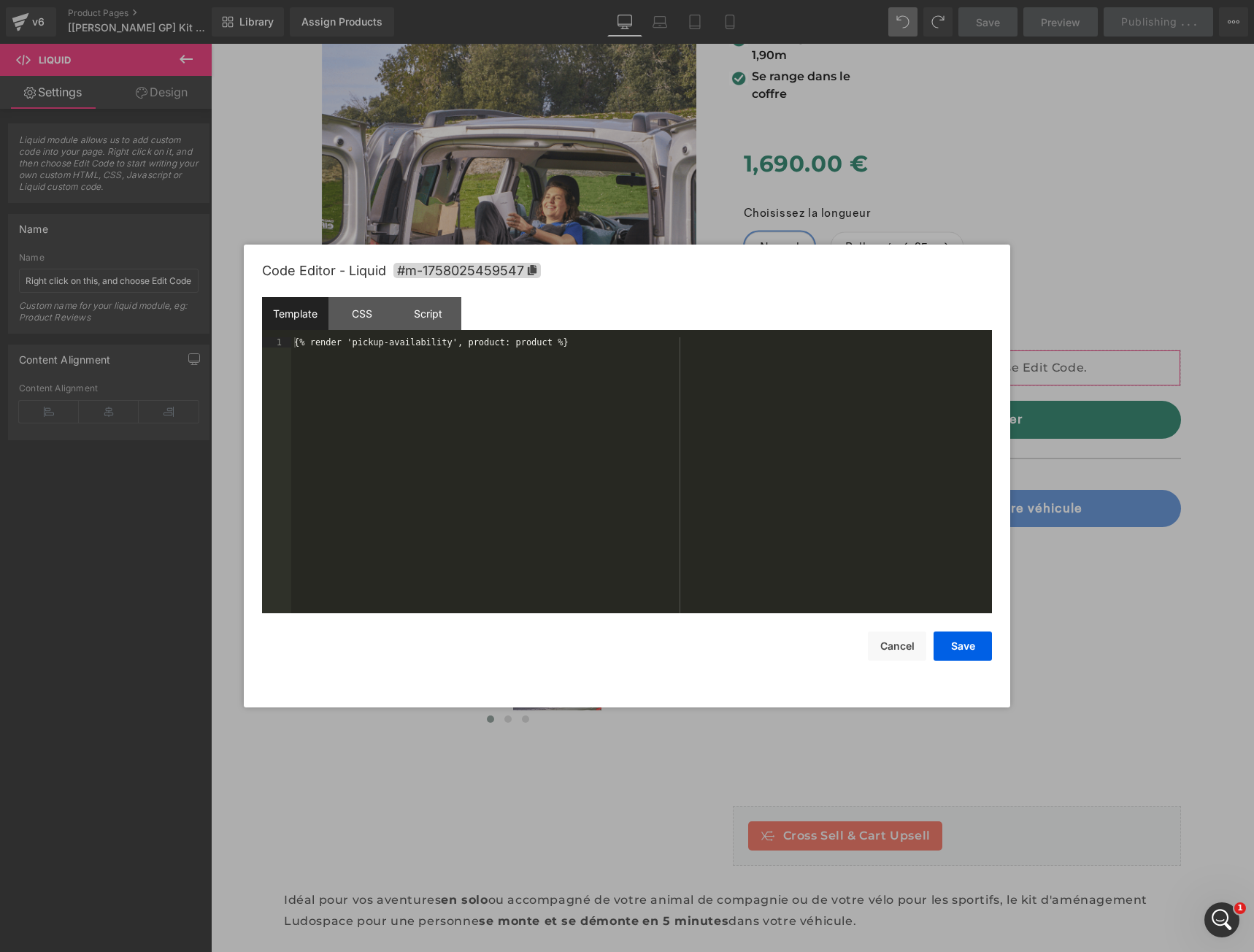
click at [913, 0] on div "Liquid You are previewing how the will restyle your page. You can not edit Elem…" at bounding box center [627, 0] width 1254 height 0
click at [351, 305] on div "CSS" at bounding box center [362, 314] width 67 height 33
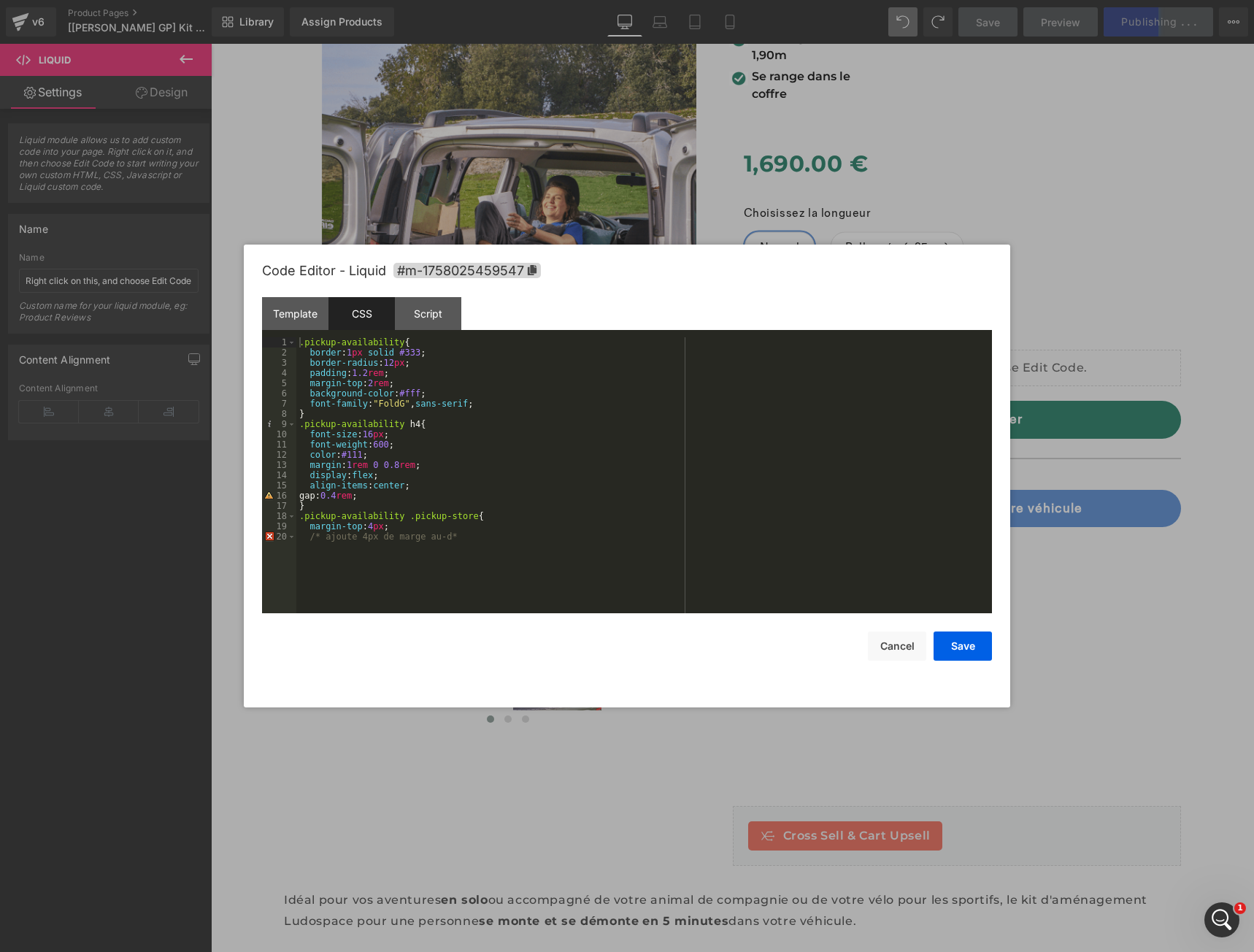
click at [487, 537] on div ".pickup-availability { border : 1 px solid #333 ; border-radius : 12 px ; paddi…" at bounding box center [644, 485] width 695 height 296
click at [958, 643] on button "Save" at bounding box center [963, 646] width 59 height 29
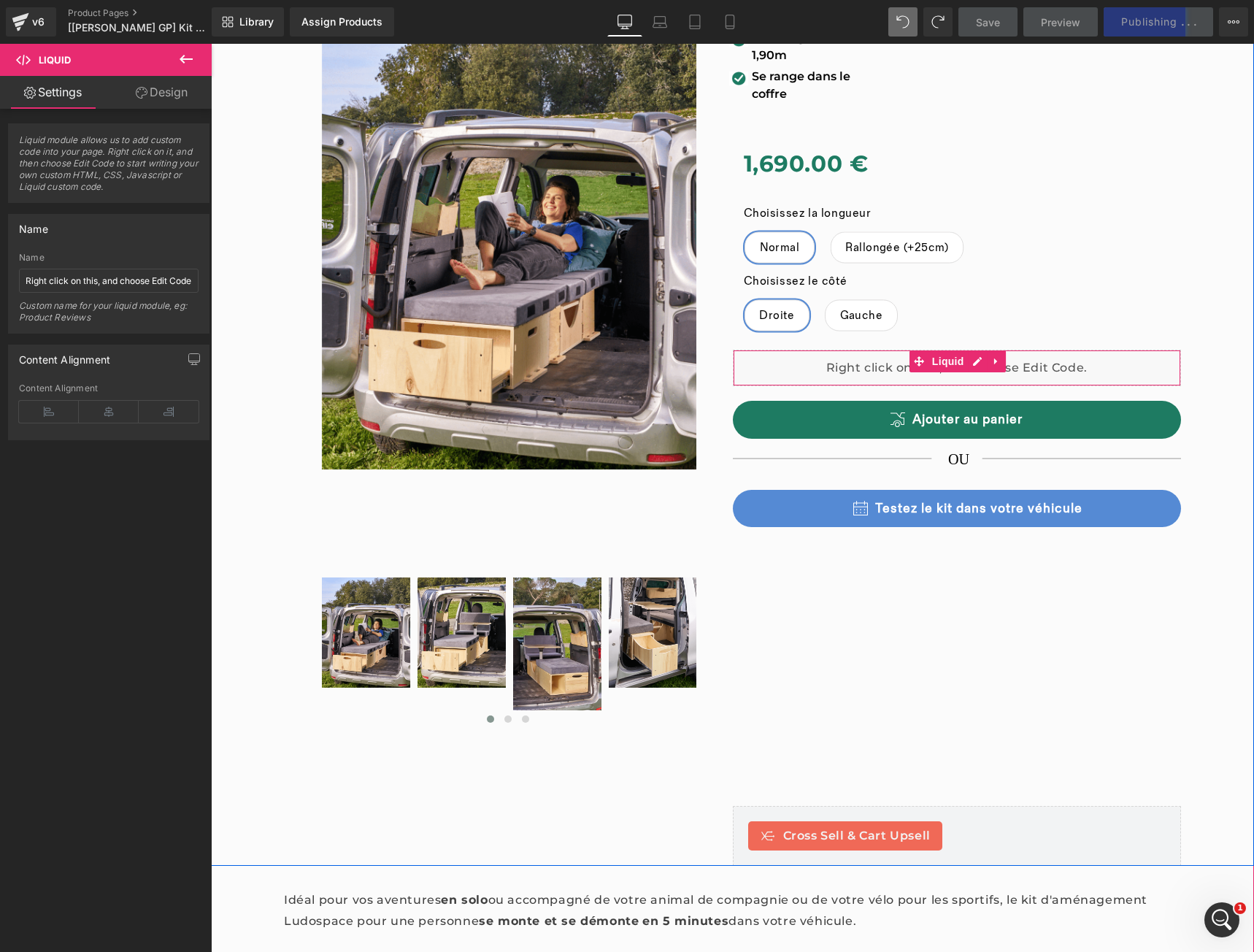
click at [938, 360] on div "Liquid" at bounding box center [957, 367] width 449 height 36
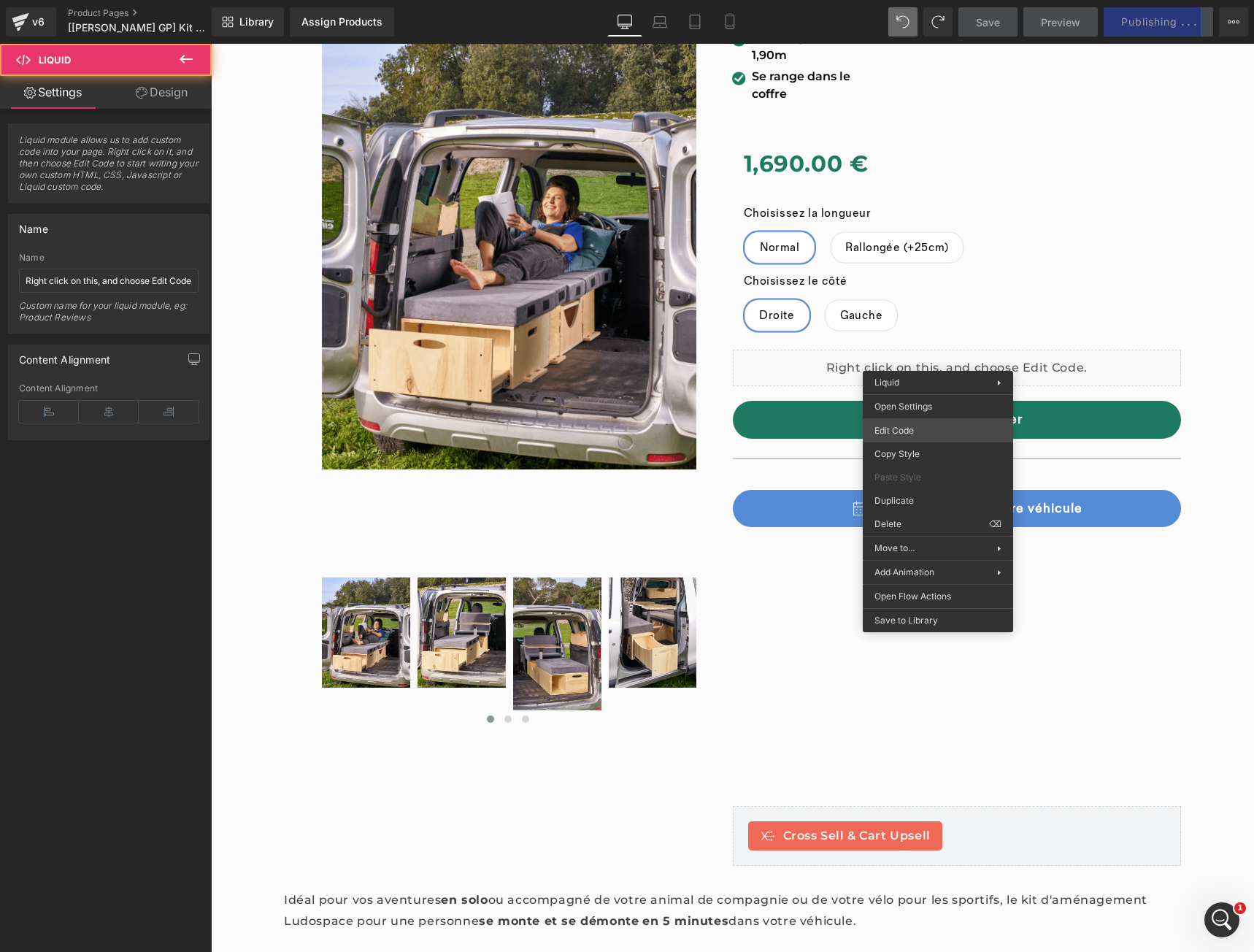
click at [898, 0] on div "Liquid You are previewing how the will restyle your page. You can not edit Elem…" at bounding box center [627, 0] width 1254 height 0
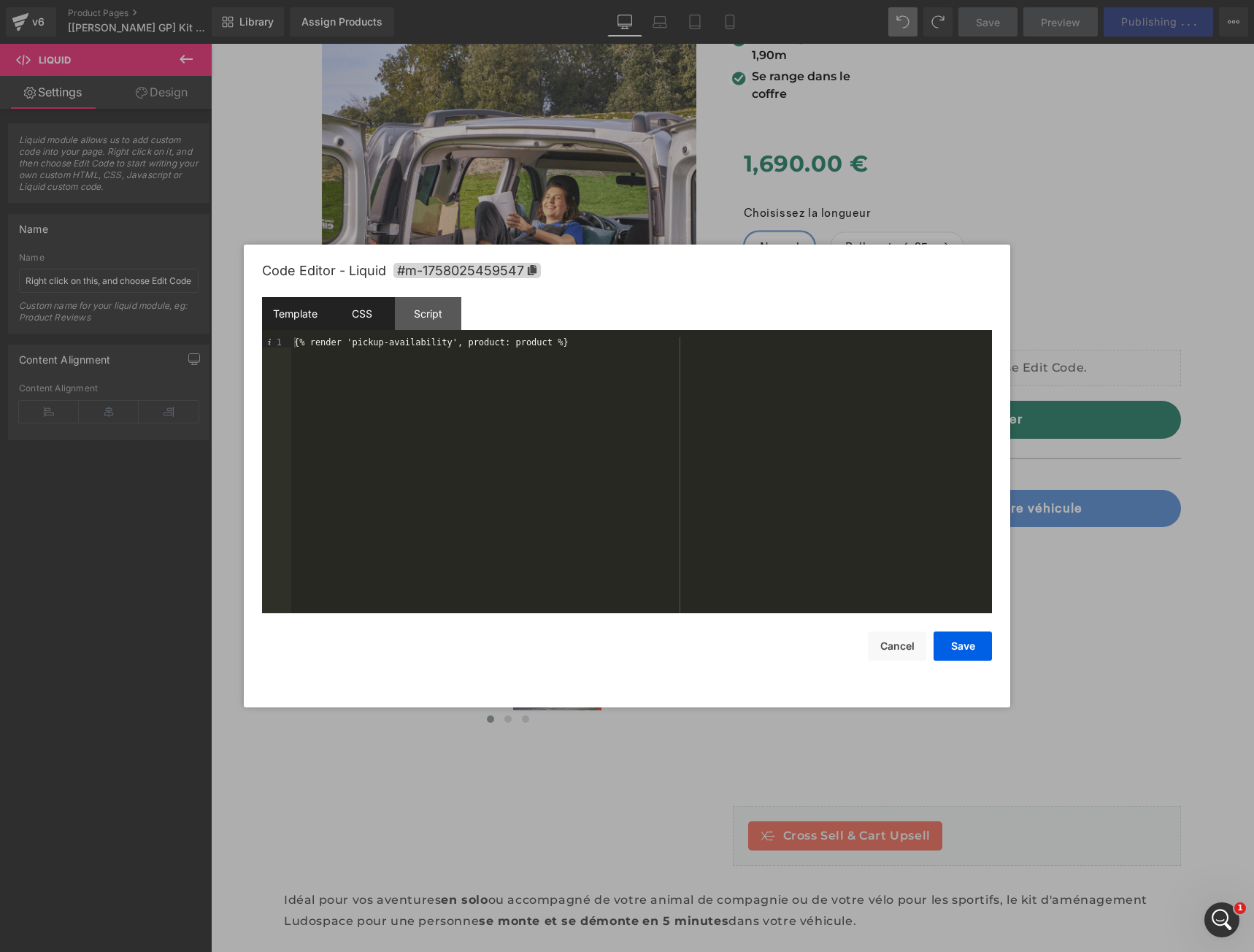
click at [366, 314] on div "CSS" at bounding box center [362, 314] width 67 height 33
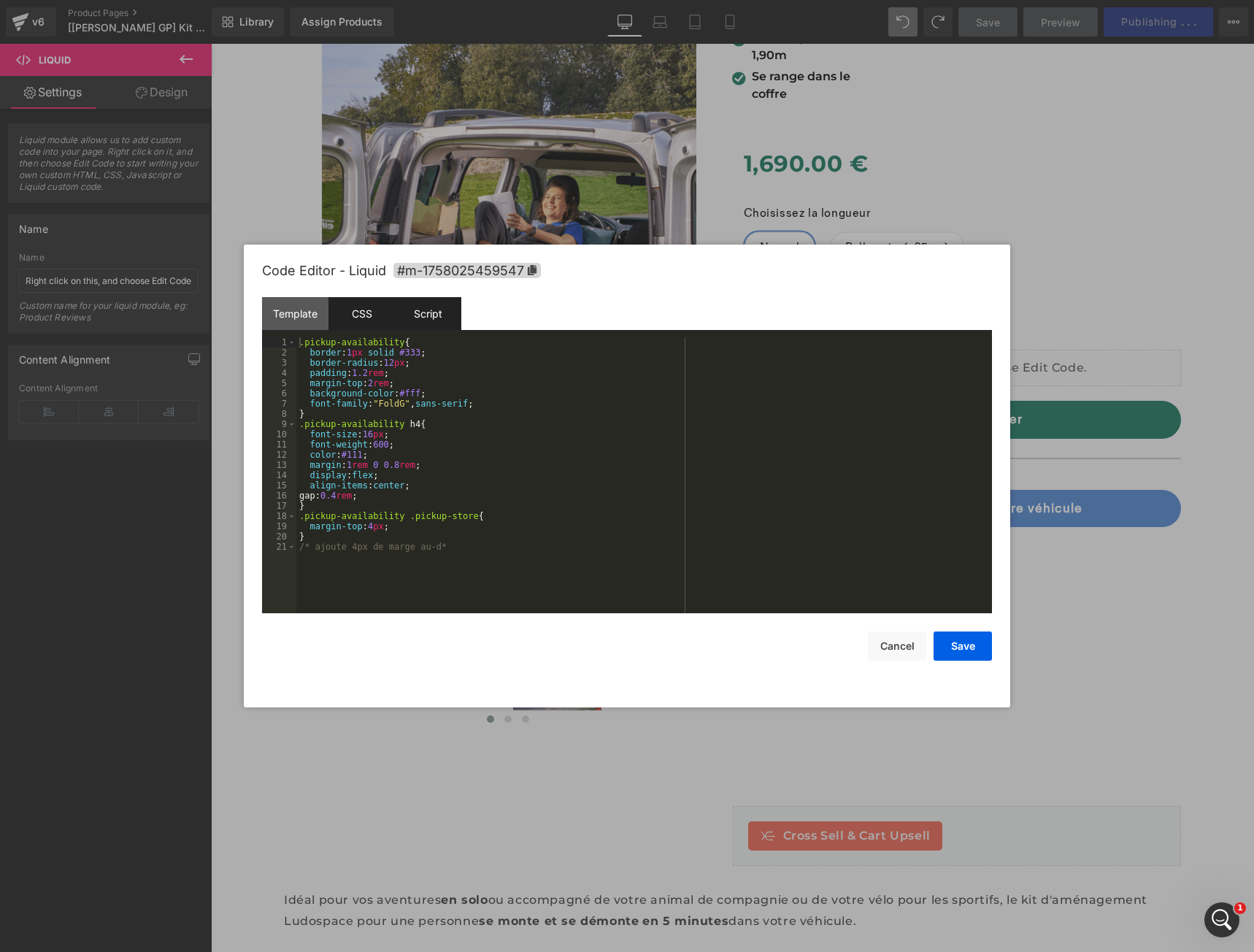
click at [428, 311] on div "Script" at bounding box center [428, 314] width 67 height 33
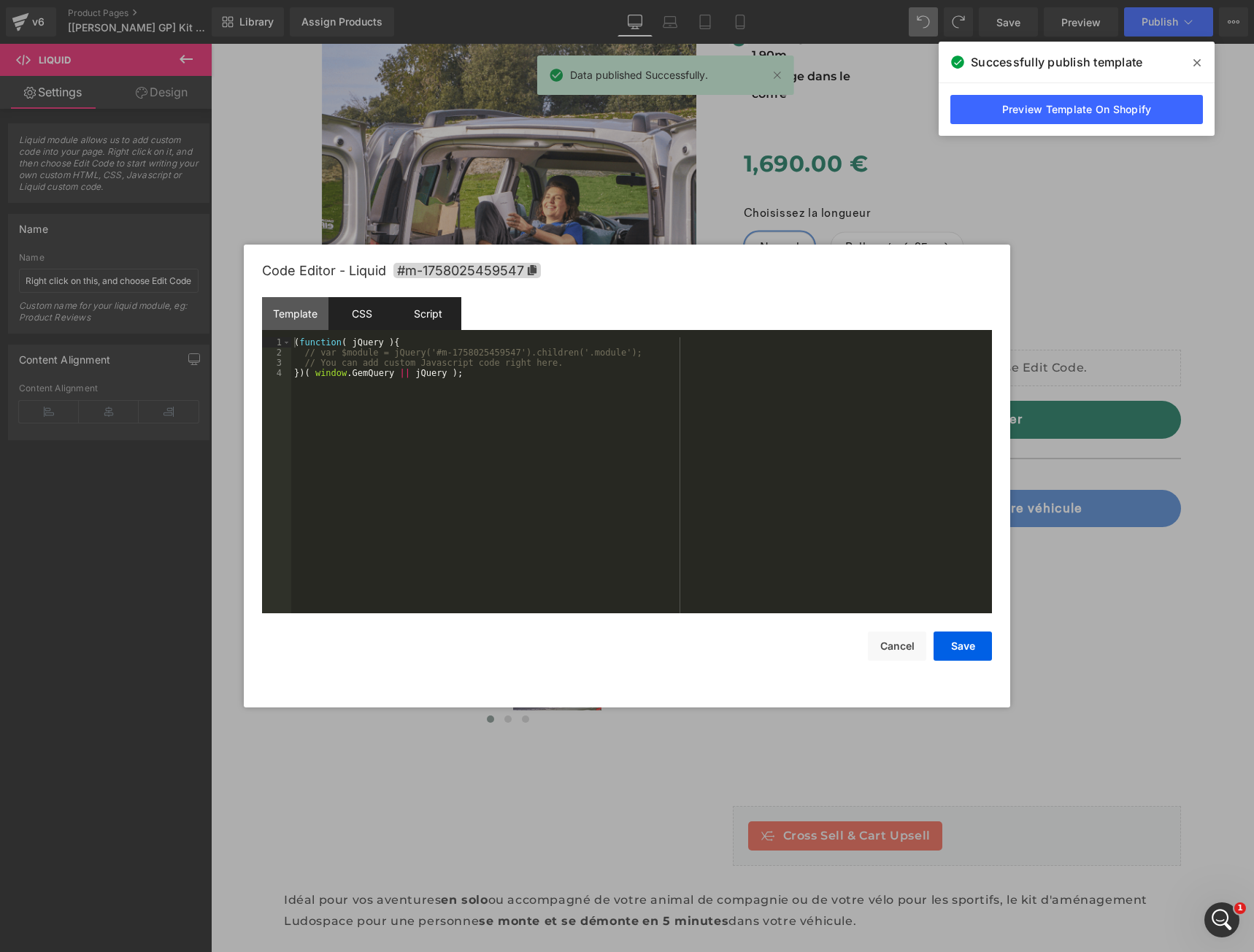
click at [342, 316] on div "CSS" at bounding box center [362, 314] width 67 height 33
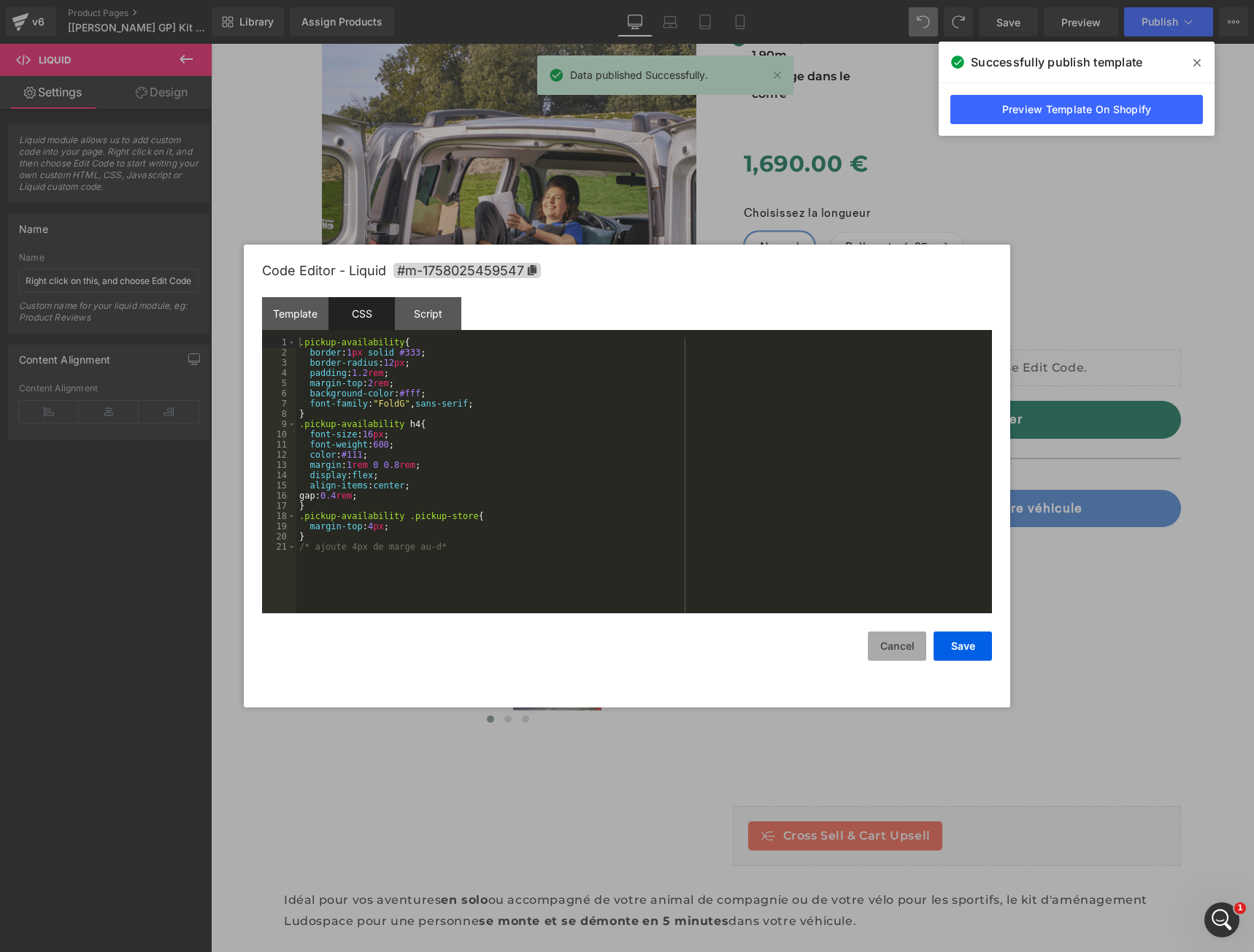
drag, startPoint x: 887, startPoint y: 652, endPoint x: 891, endPoint y: 625, distance: 27.3
click at [887, 651] on button "Cancel" at bounding box center [897, 646] width 59 height 29
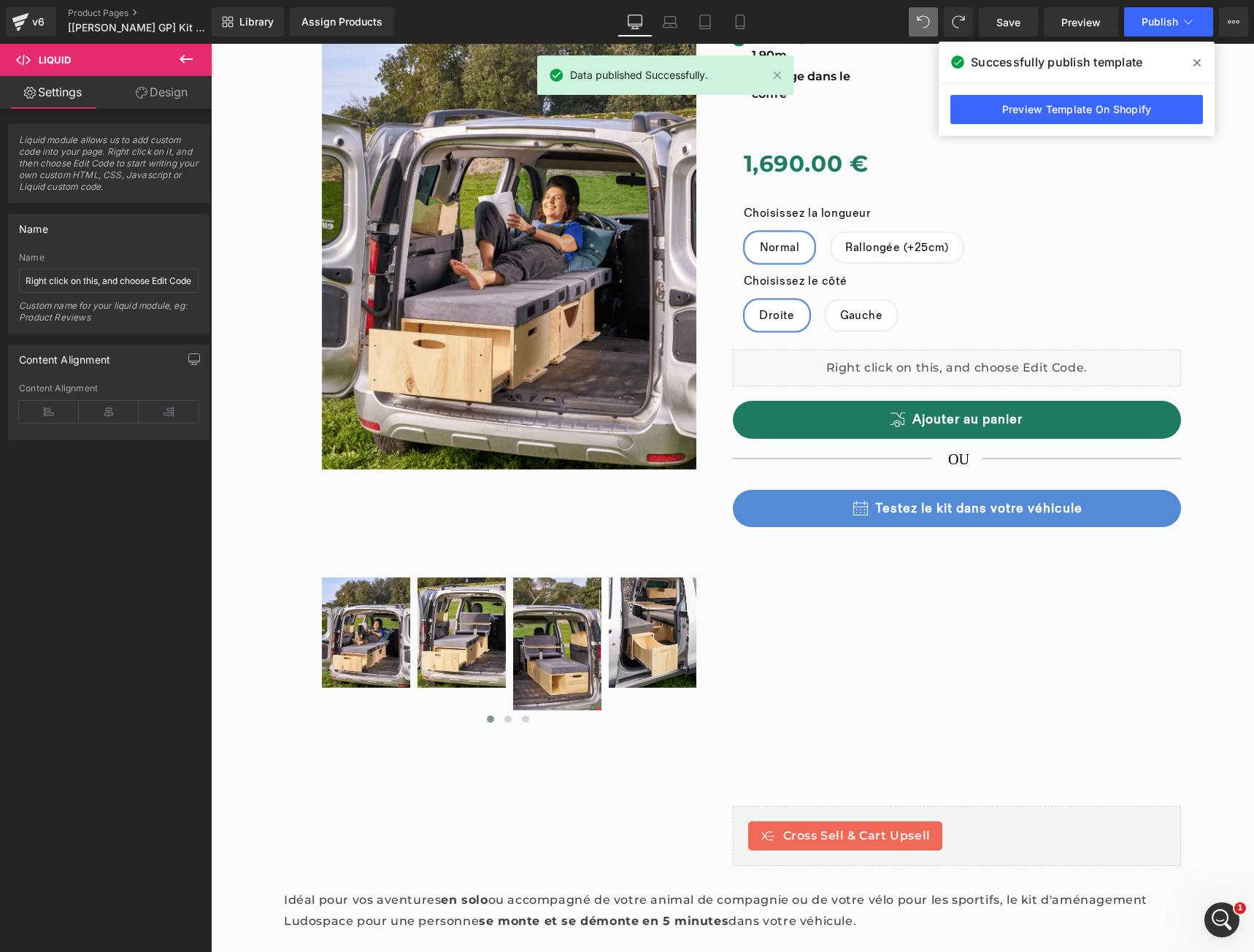
click at [1160, 37] on div "Library Assign Products Product Preview No product match your search. Please tr…" at bounding box center [732, 22] width 1042 height 44
click at [1159, 30] on button "Publish" at bounding box center [1168, 22] width 89 height 29
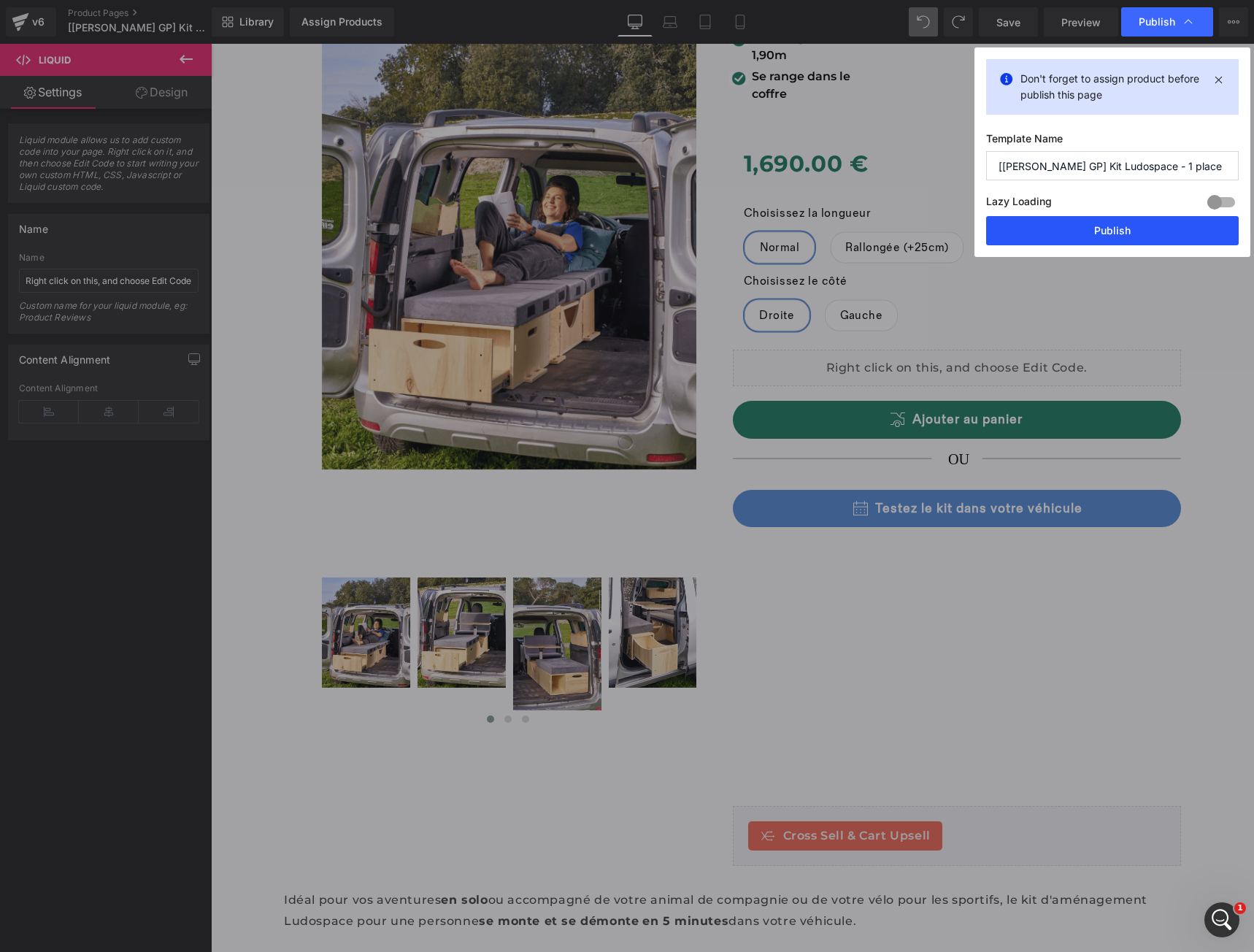
drag, startPoint x: 1167, startPoint y: 228, endPoint x: 560, endPoint y: 315, distance: 613.2
click at [1167, 228] on button "Publish" at bounding box center [1112, 231] width 252 height 29
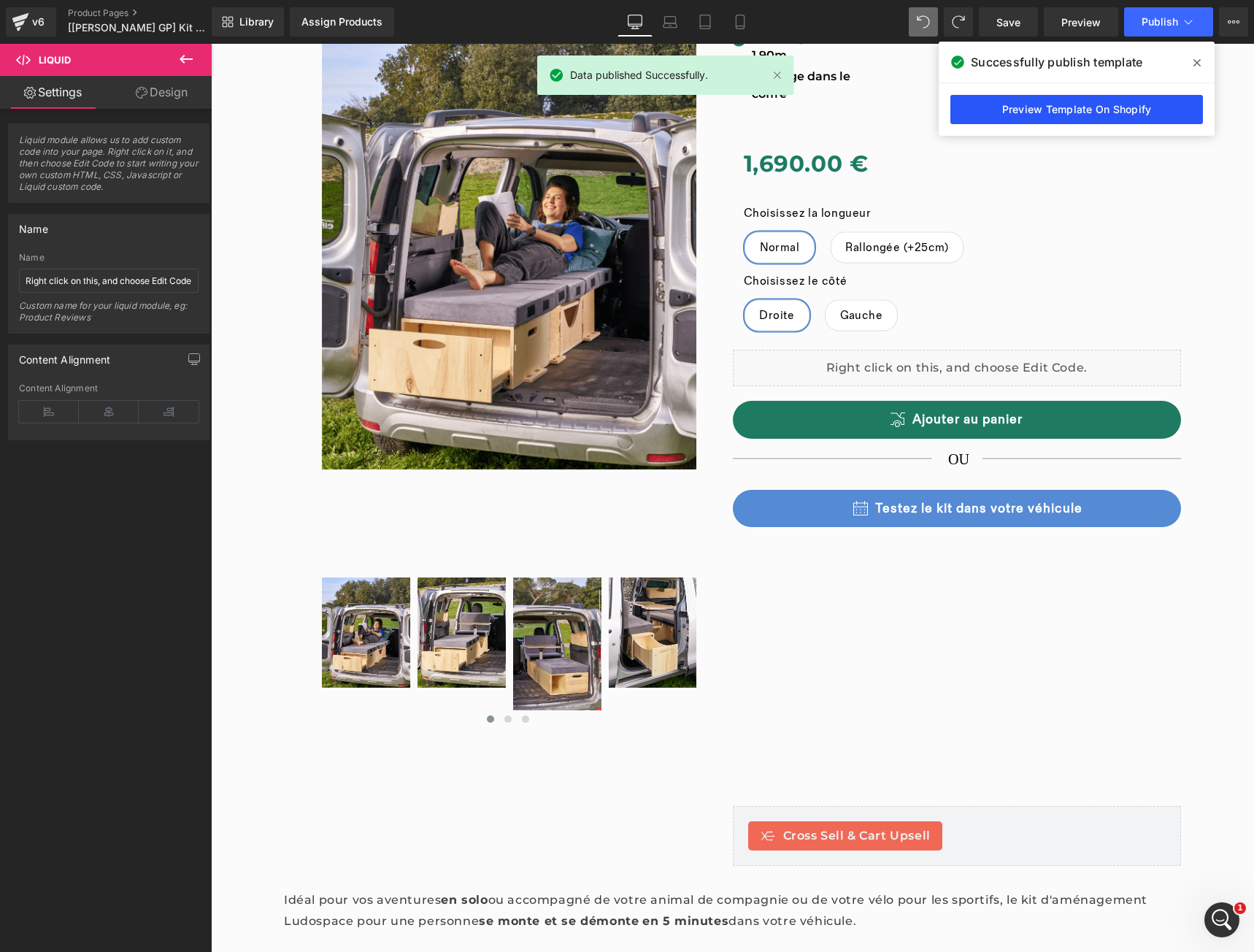
click at [1024, 115] on link "Preview Template On Shopify" at bounding box center [1076, 110] width 252 height 29
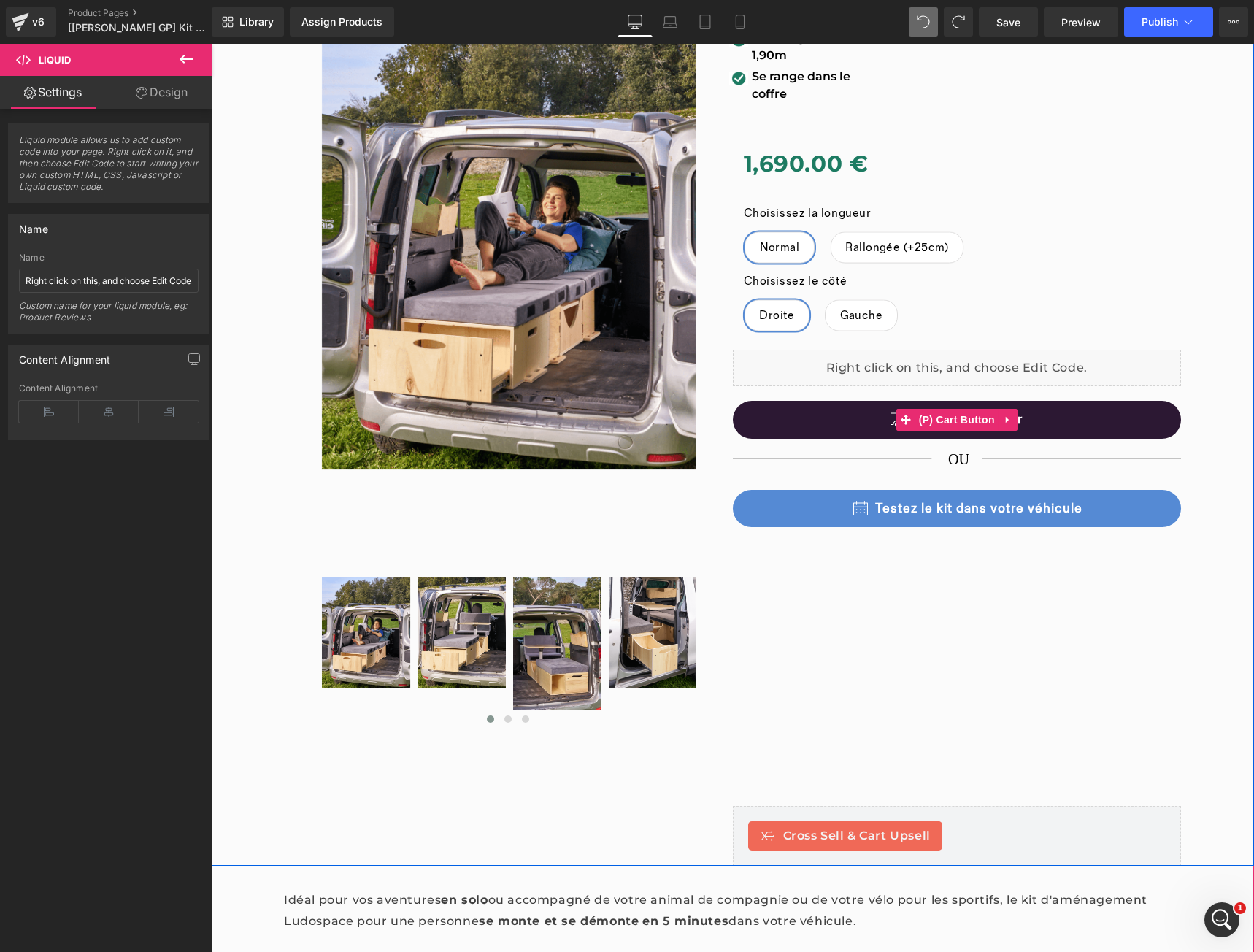
click at [935, 417] on div "Ajouter au panier (P) Cart Button" at bounding box center [957, 420] width 449 height 38
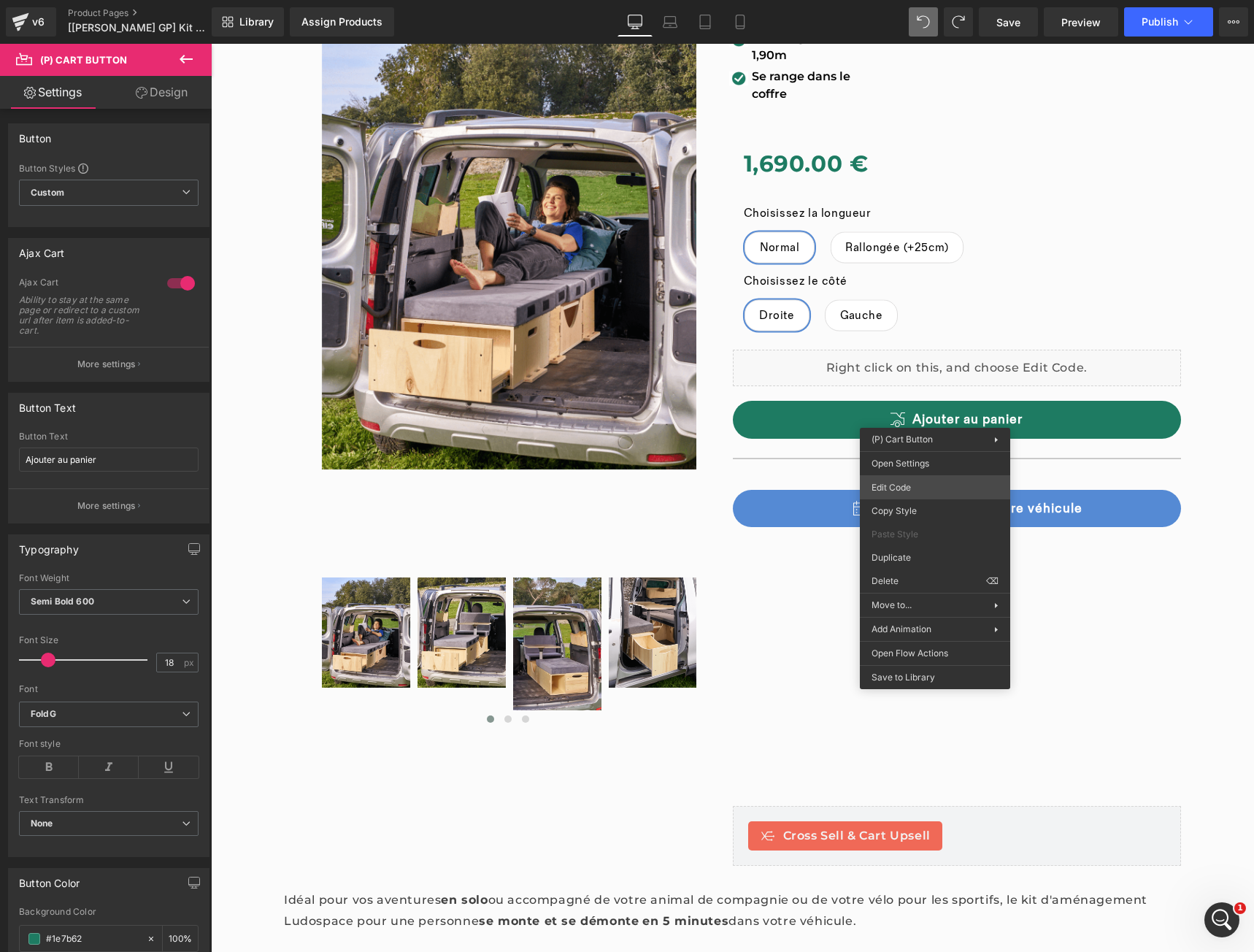
click at [913, 0] on div "(P) Cart Button You are previewing how the will restyle your page. You can not …" at bounding box center [627, 0] width 1254 height 0
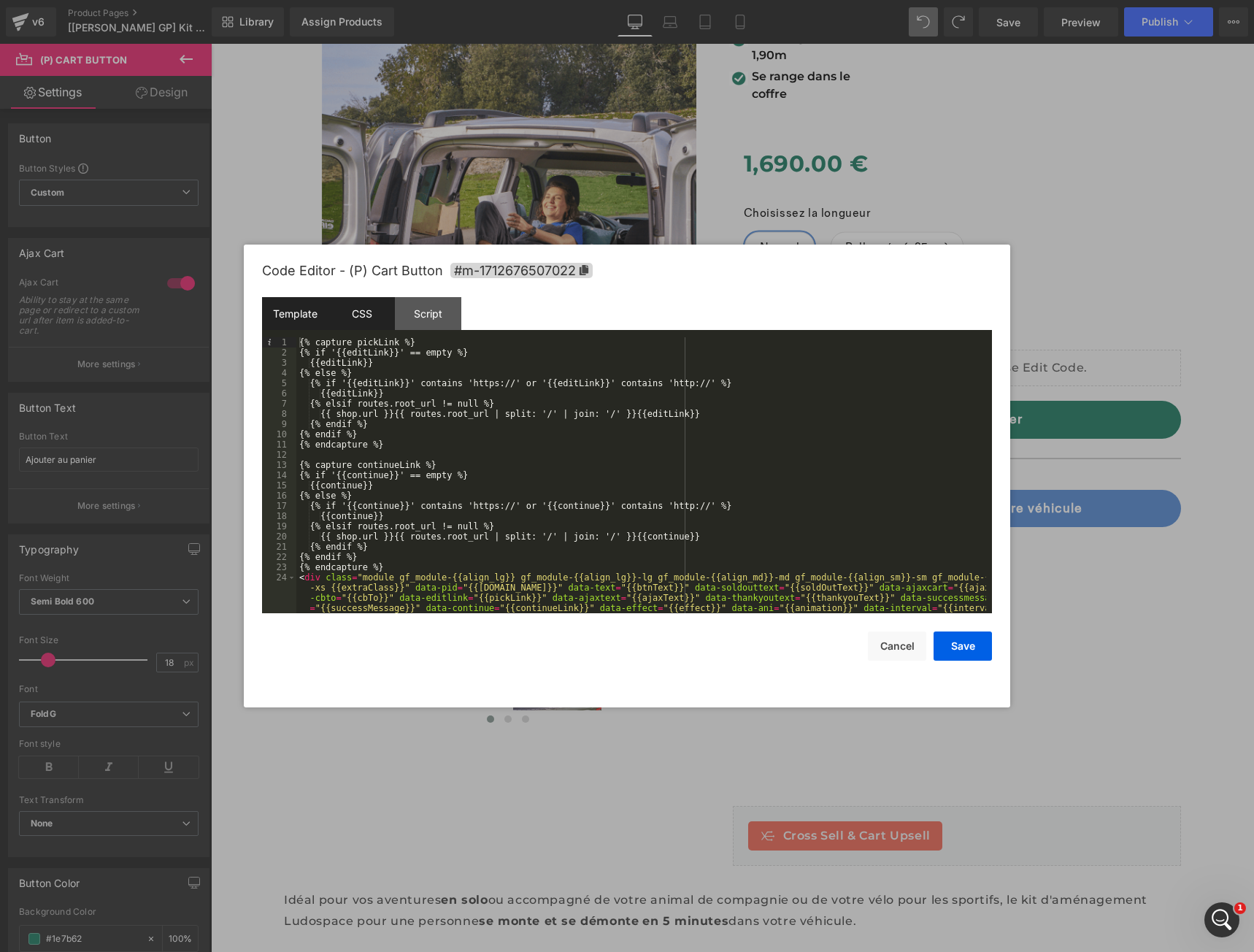
click at [377, 323] on div "CSS" at bounding box center [362, 314] width 67 height 33
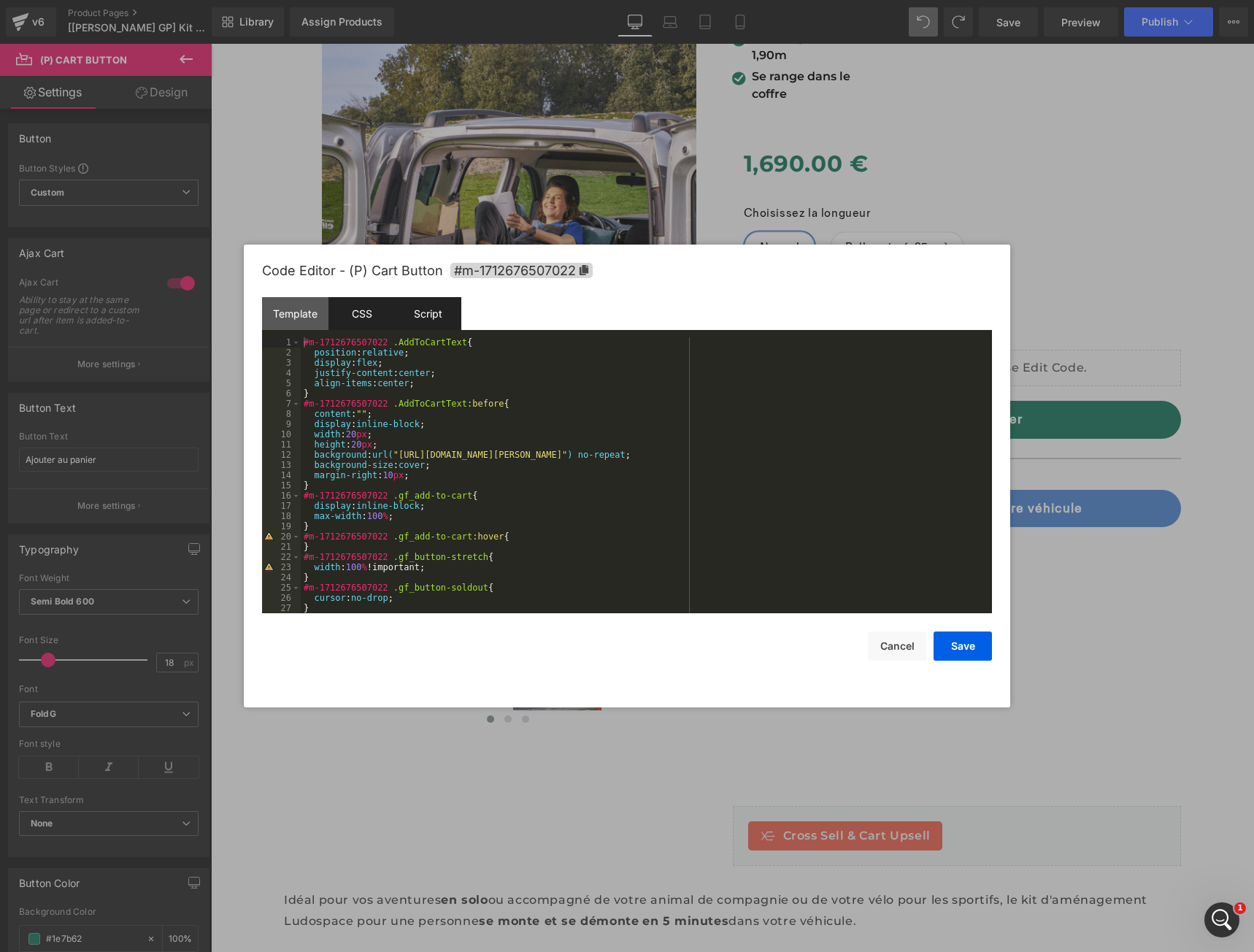
click at [444, 321] on div "Script" at bounding box center [428, 314] width 67 height 33
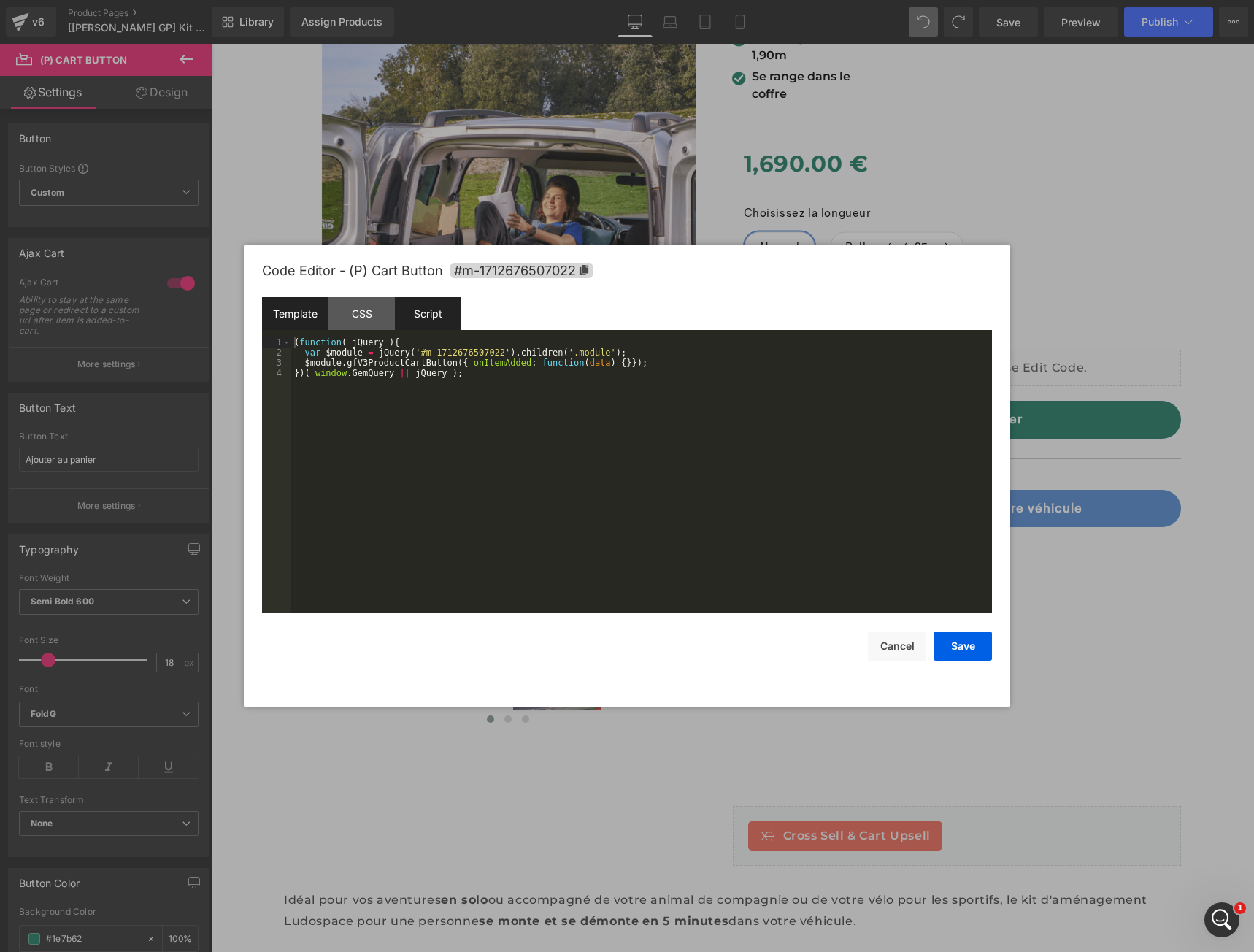
click at [300, 315] on div "Template" at bounding box center [295, 314] width 67 height 33
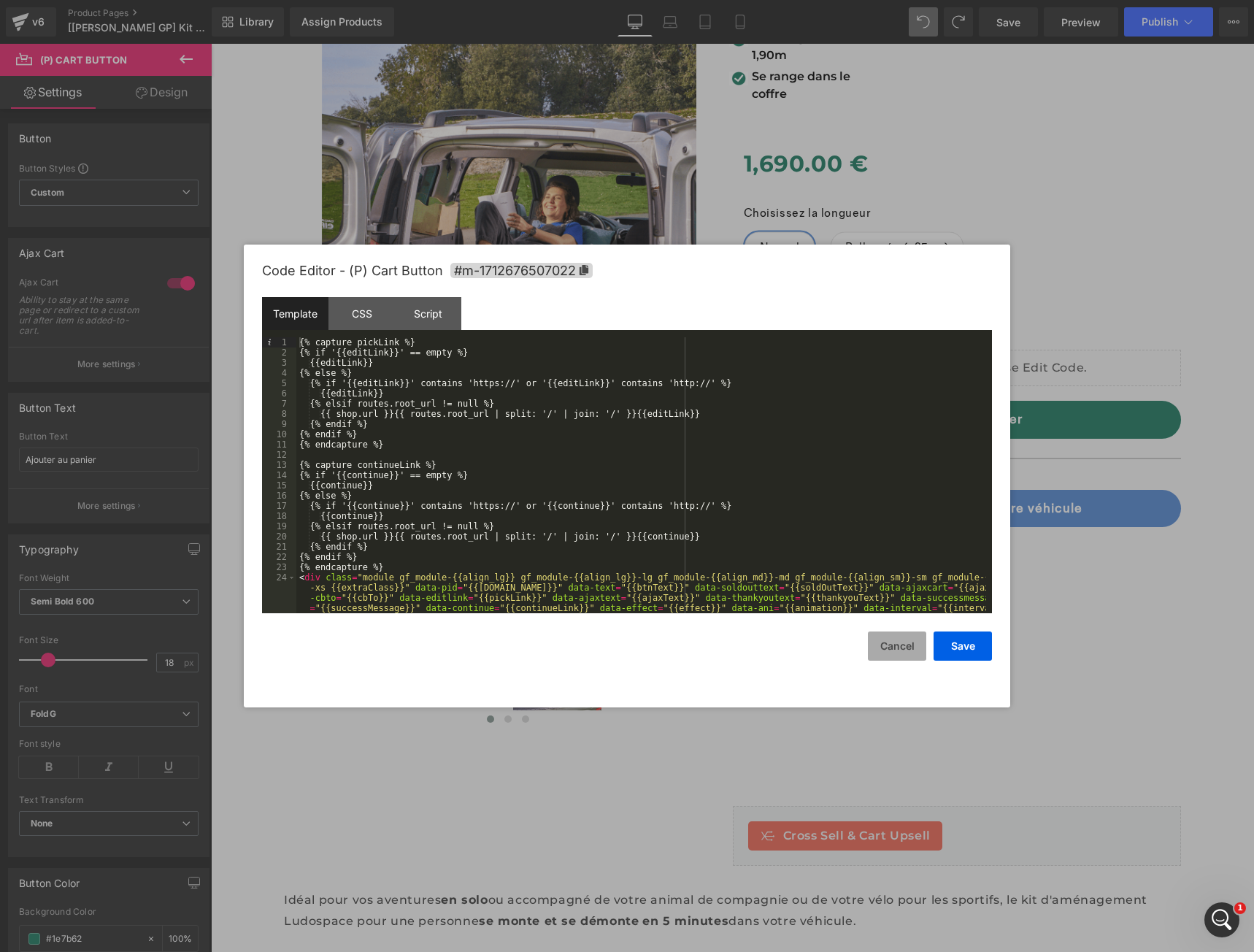
click at [895, 640] on button "Cancel" at bounding box center [897, 646] width 59 height 29
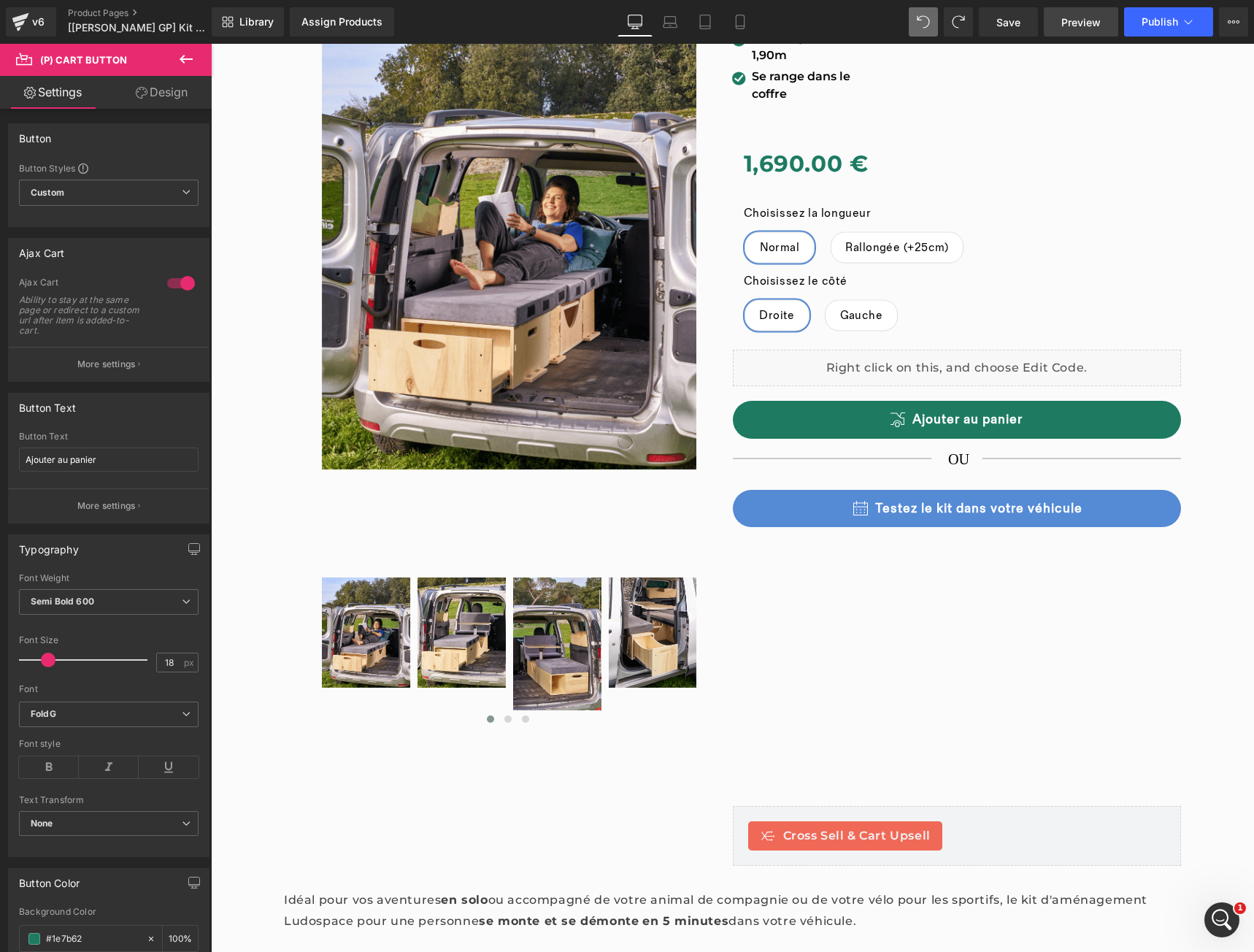
click at [1083, 24] on span "Preview" at bounding box center [1081, 23] width 39 height 16
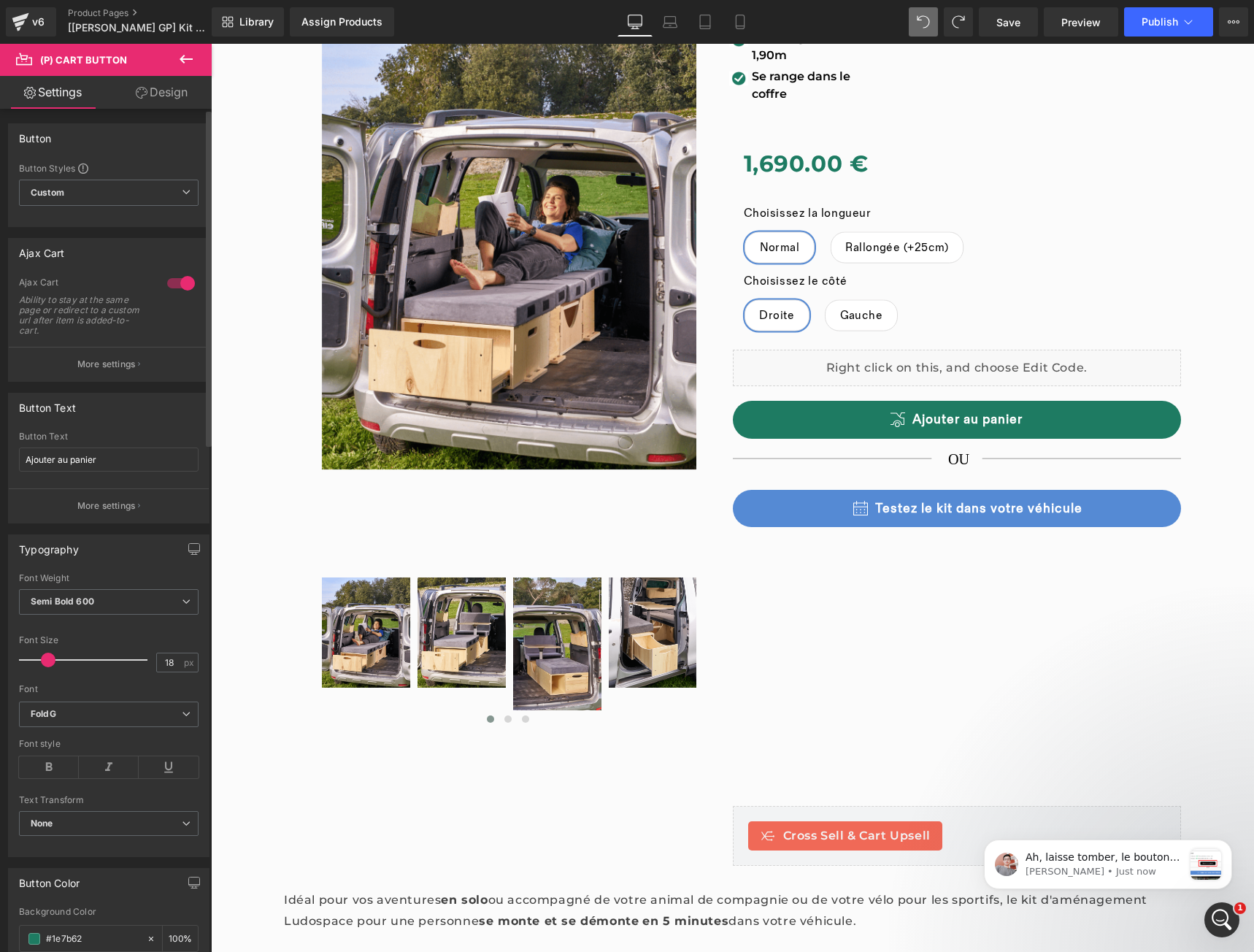
scroll to position [0, 0]
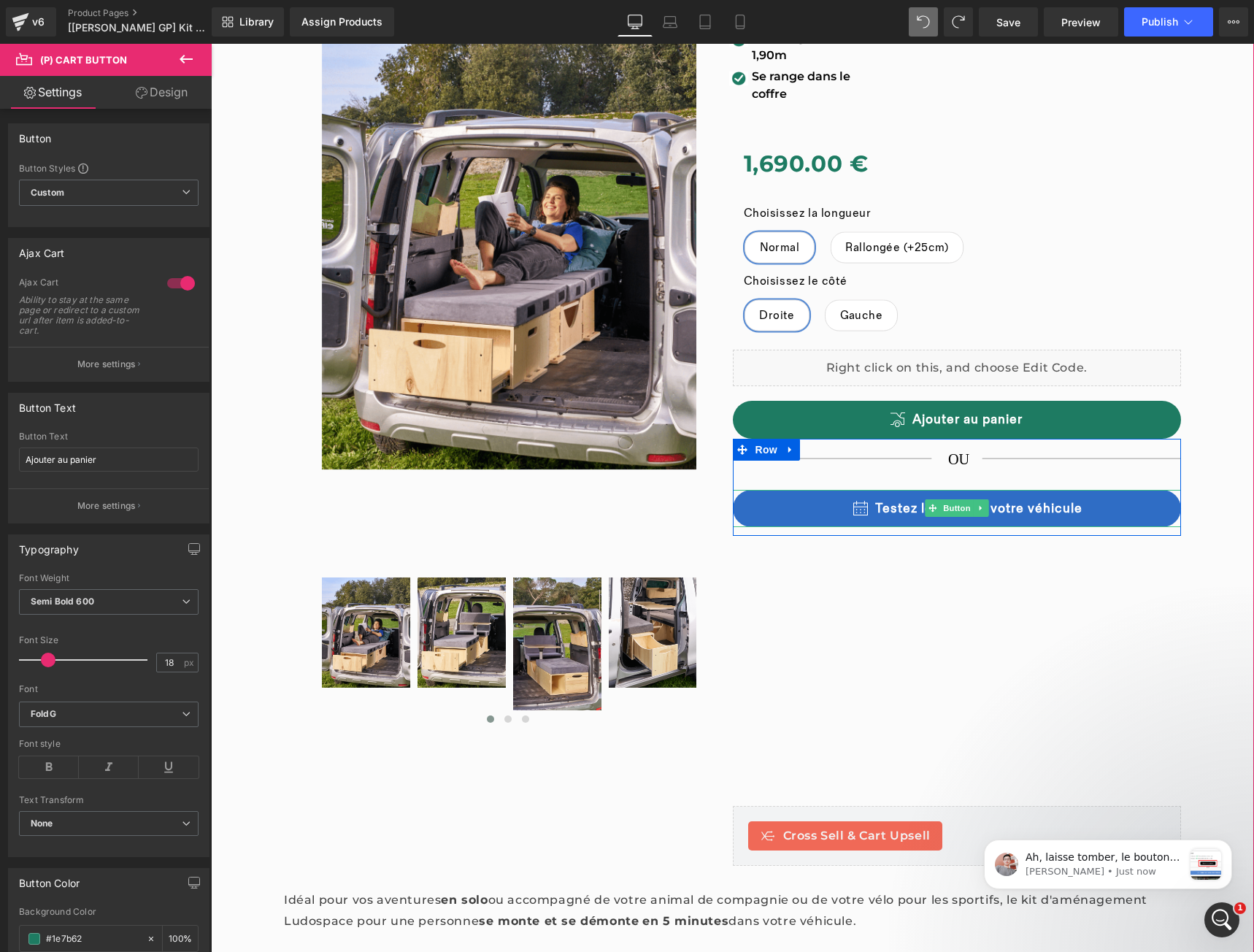
drag, startPoint x: 883, startPoint y: 505, endPoint x: 914, endPoint y: 507, distance: 31.1
click at [883, 505] on link "Testez le kit dans votre véhicule" at bounding box center [957, 509] width 449 height 38
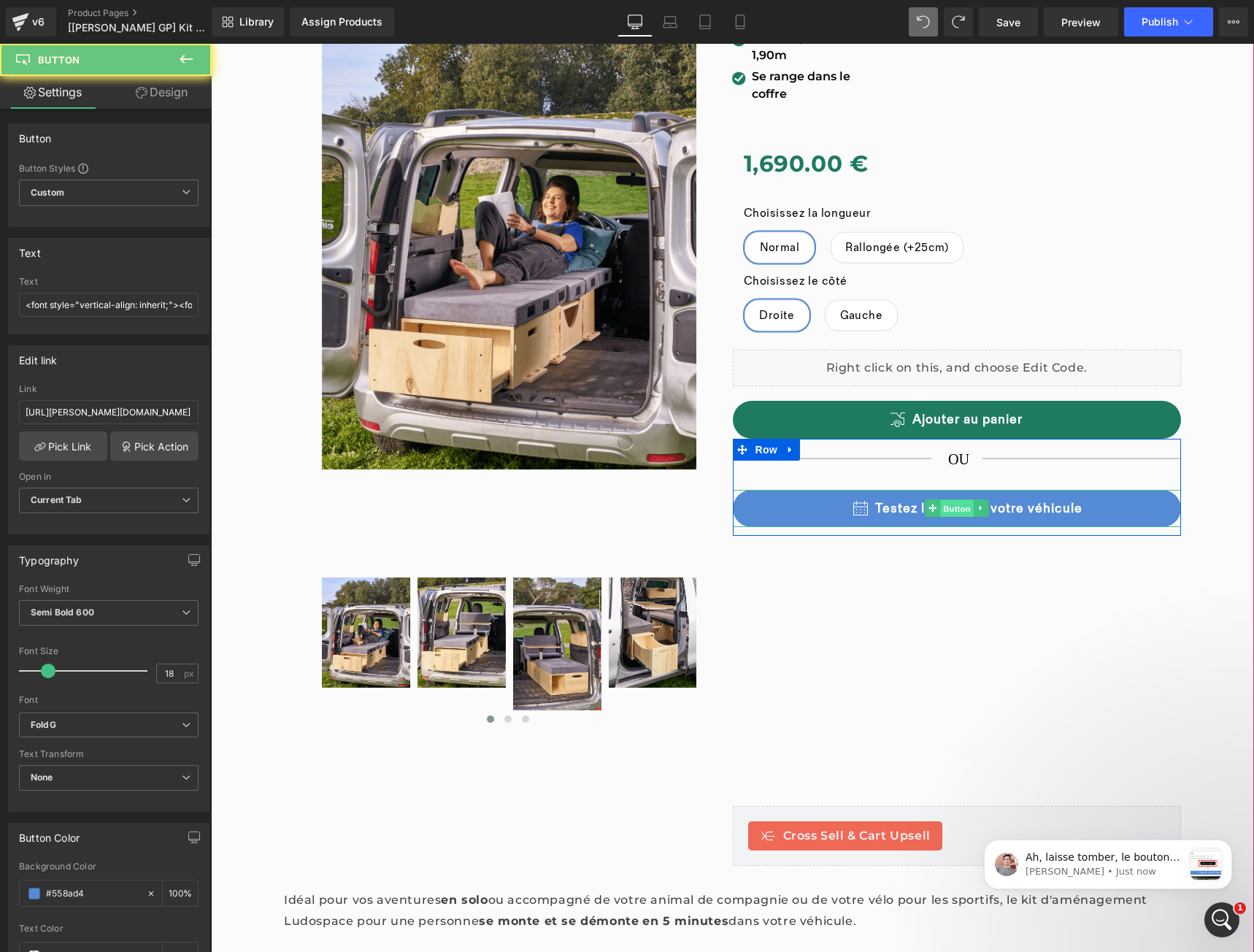
click at [950, 504] on div "Testez le kit dans votre véhicule Button" at bounding box center [957, 509] width 449 height 38
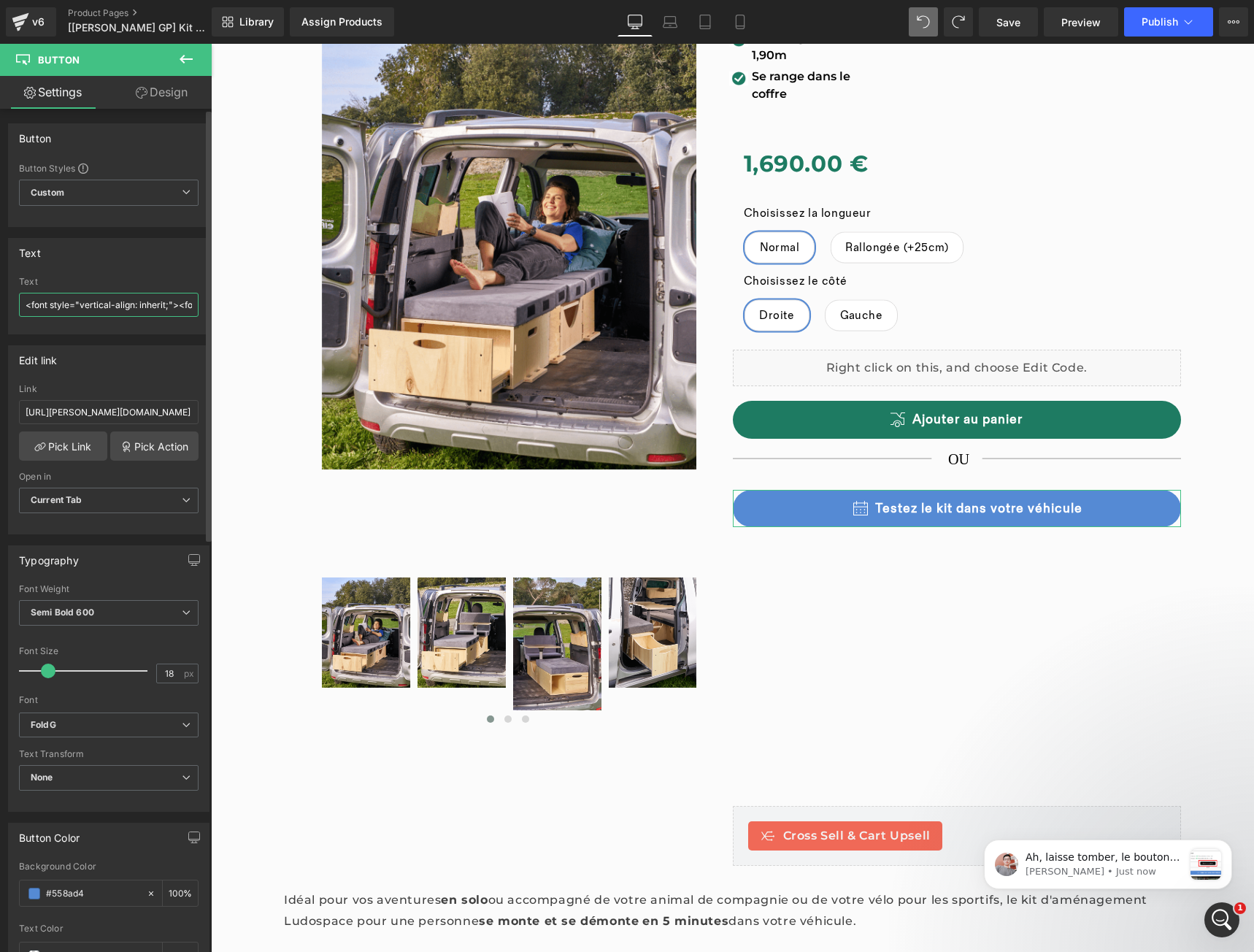
click at [71, 306] on input "<font style="vertical-align: inherit;"><font style="vertical-align: inherit;"><…" at bounding box center [109, 304] width 180 height 24
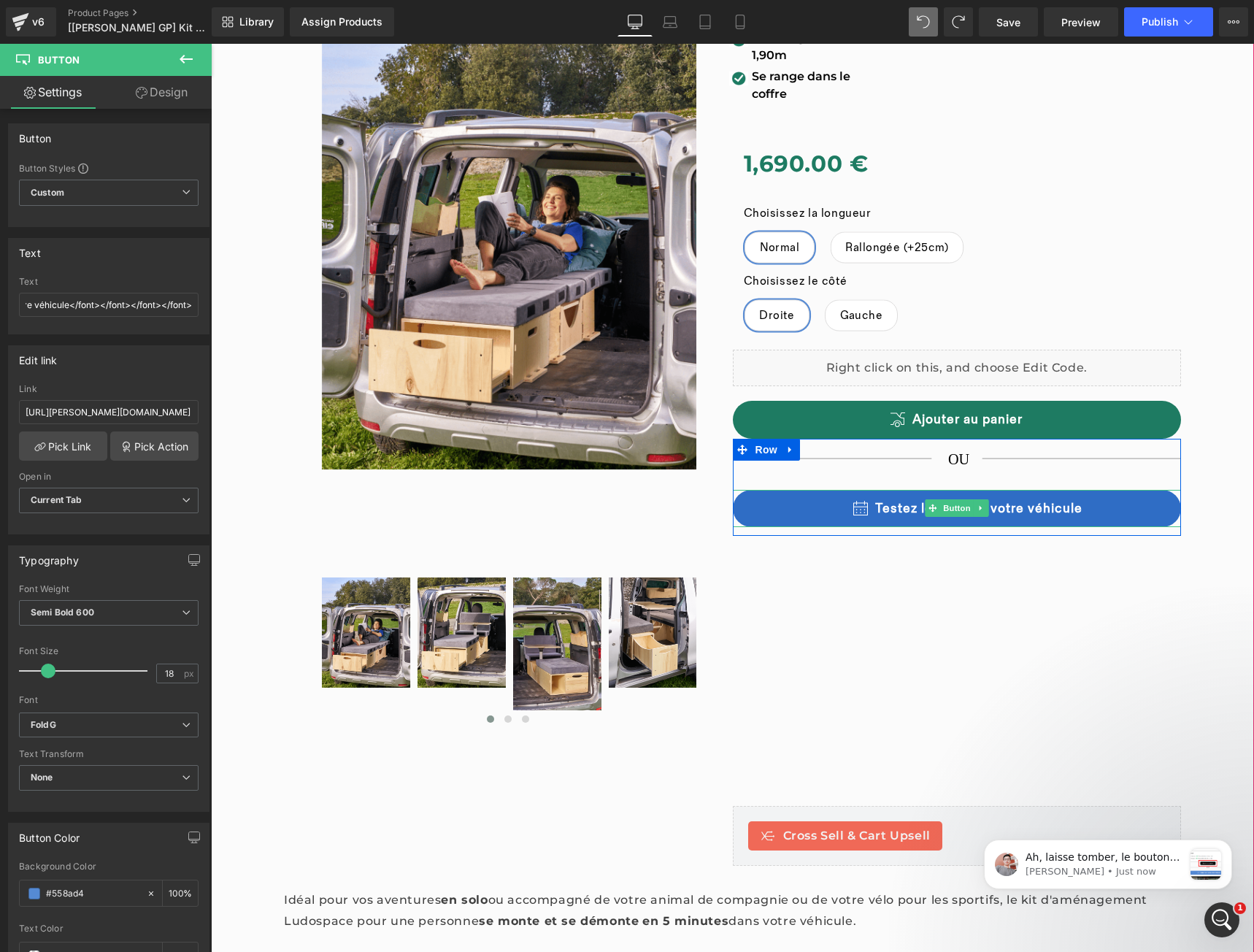
click at [1021, 506] on link "Testez le kit dans votre véhicule" at bounding box center [957, 509] width 449 height 38
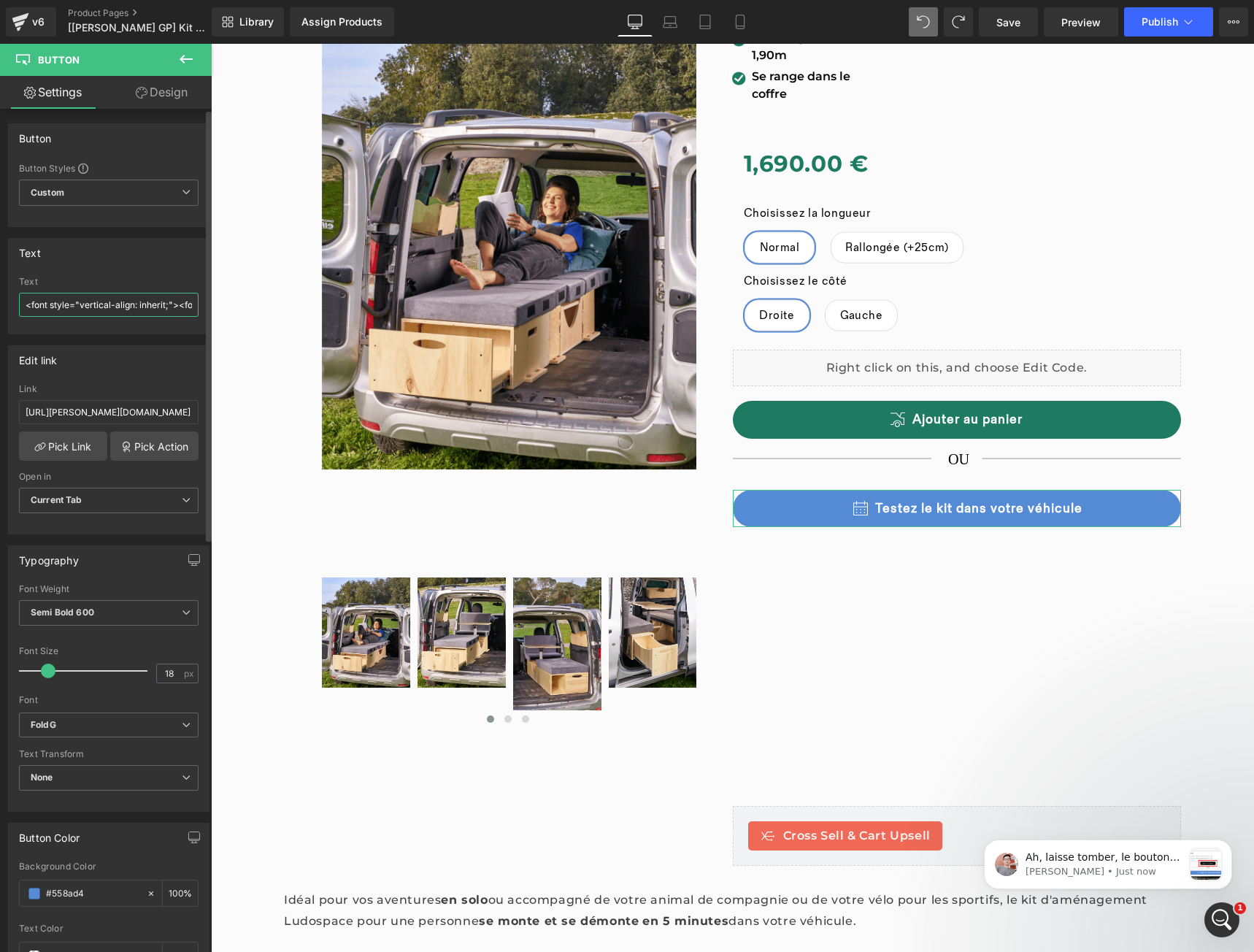
click at [80, 309] on input "<font style="vertical-align: inherit;"><font style="vertical-align: inherit;"><…" at bounding box center [109, 304] width 180 height 24
